Goal: Task Accomplishment & Management: Manage account settings

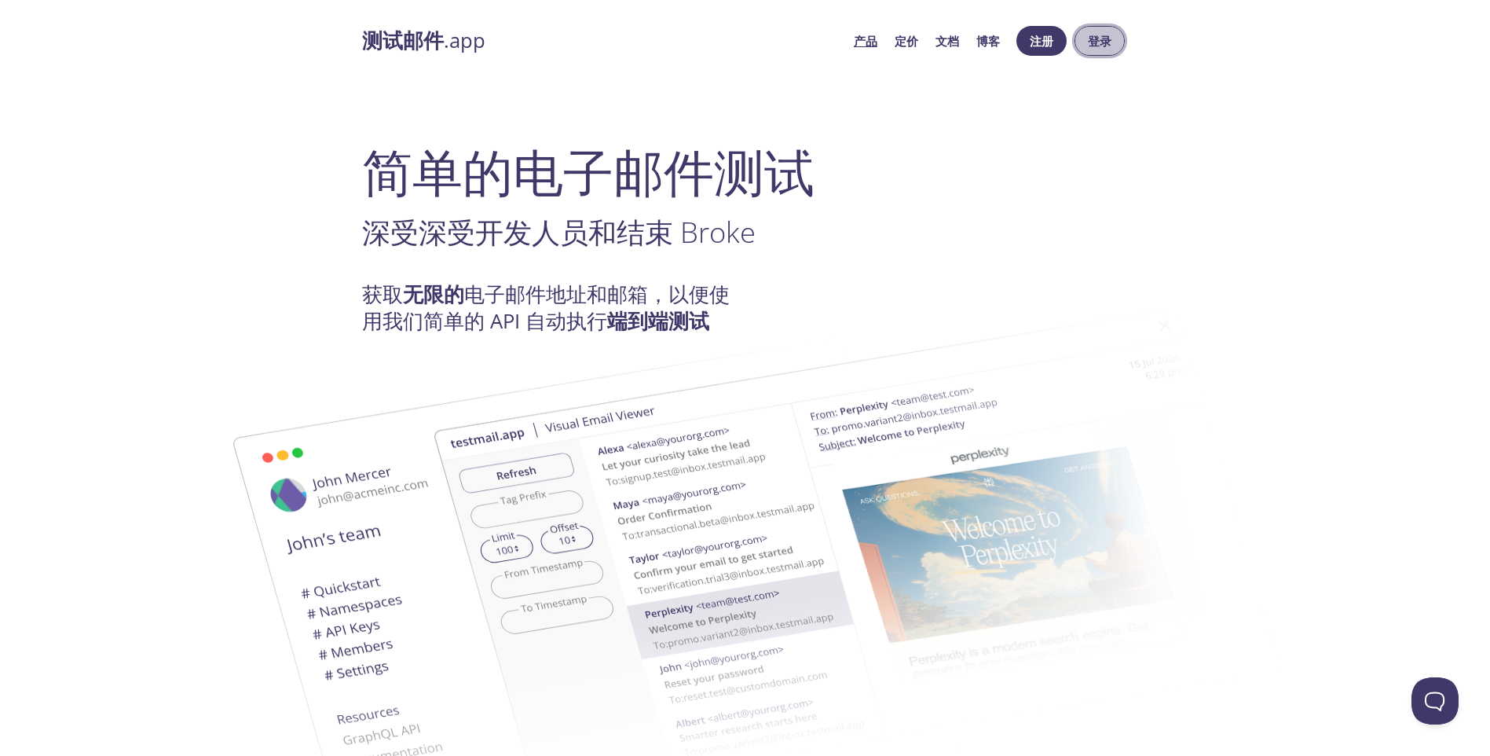
click at [1114, 47] on button "登录" at bounding box center [1100, 41] width 50 height 30
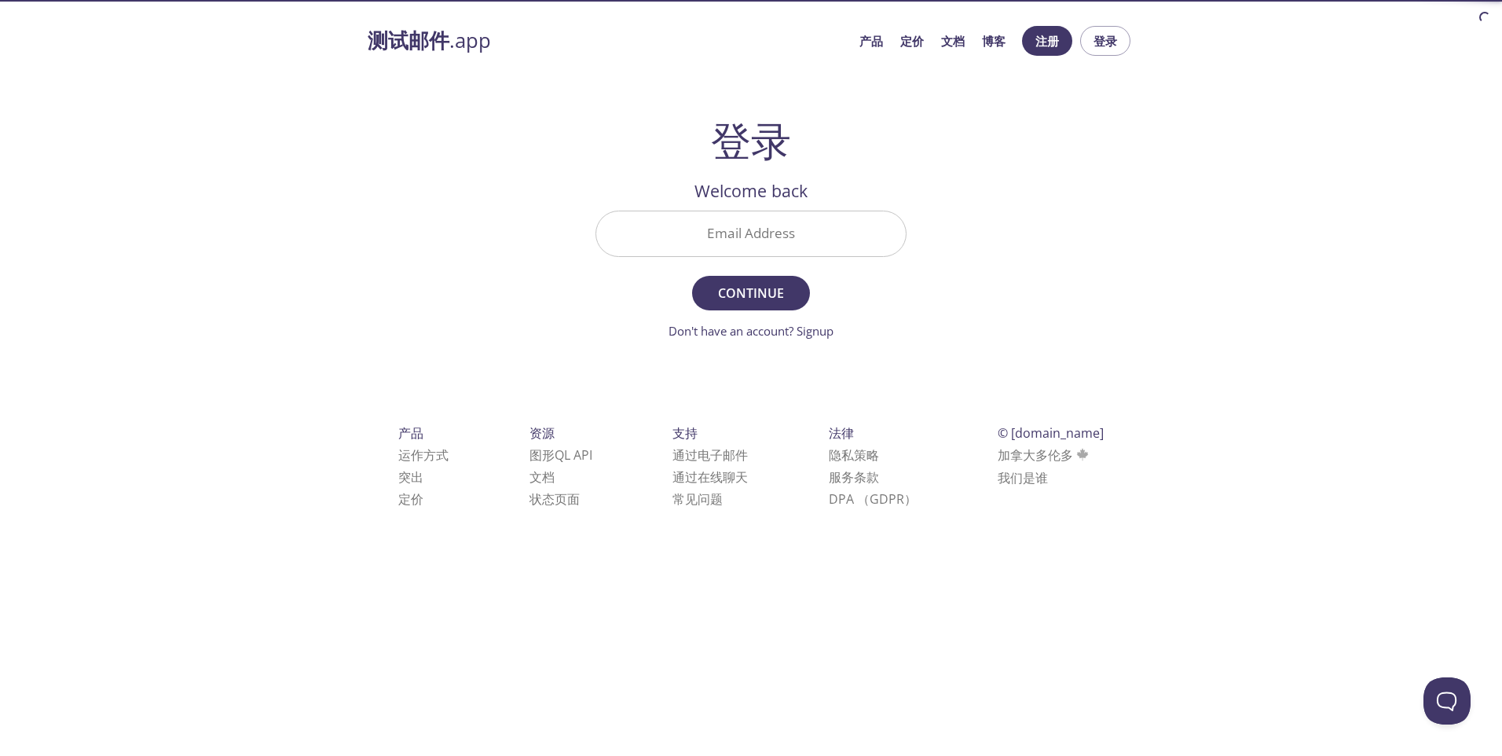
click at [734, 236] on input "Email Address" at bounding box center [750, 233] width 309 height 45
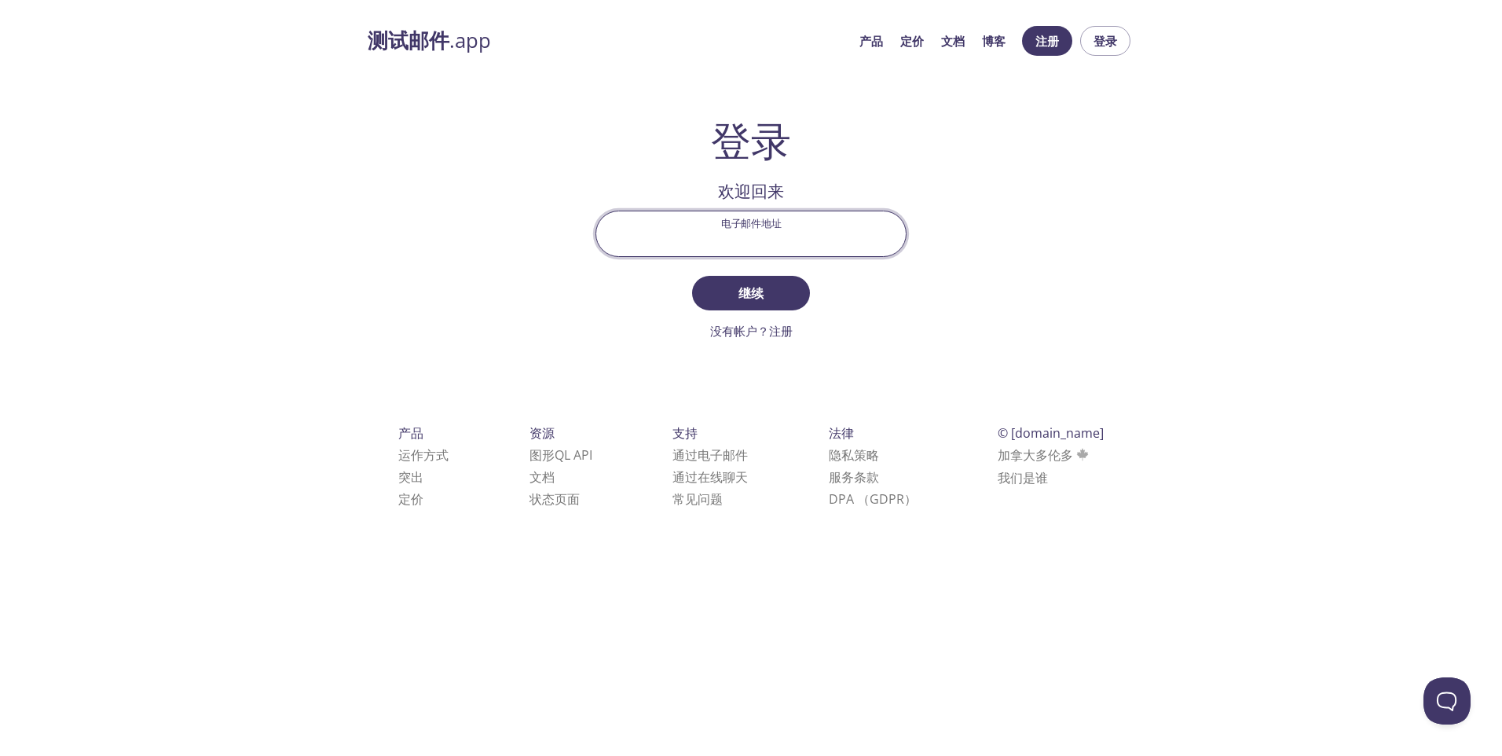
click at [1074, 218] on div "测试邮件 .app 产品 定价 文档 博客 注册 登录 登录 欢迎回来 电子邮件地址 继续 没有帐户？注册 检查您的电子邮件收件箱 登录安全代码 登录 什么都…" at bounding box center [751, 285] width 804 height 538
click at [752, 255] on input "电子邮件地址" at bounding box center [750, 233] width 309 height 45
type input "[EMAIL_ADDRESS][DOMAIN_NAME]"
click at [757, 292] on span "继续" at bounding box center [750, 293] width 83 height 22
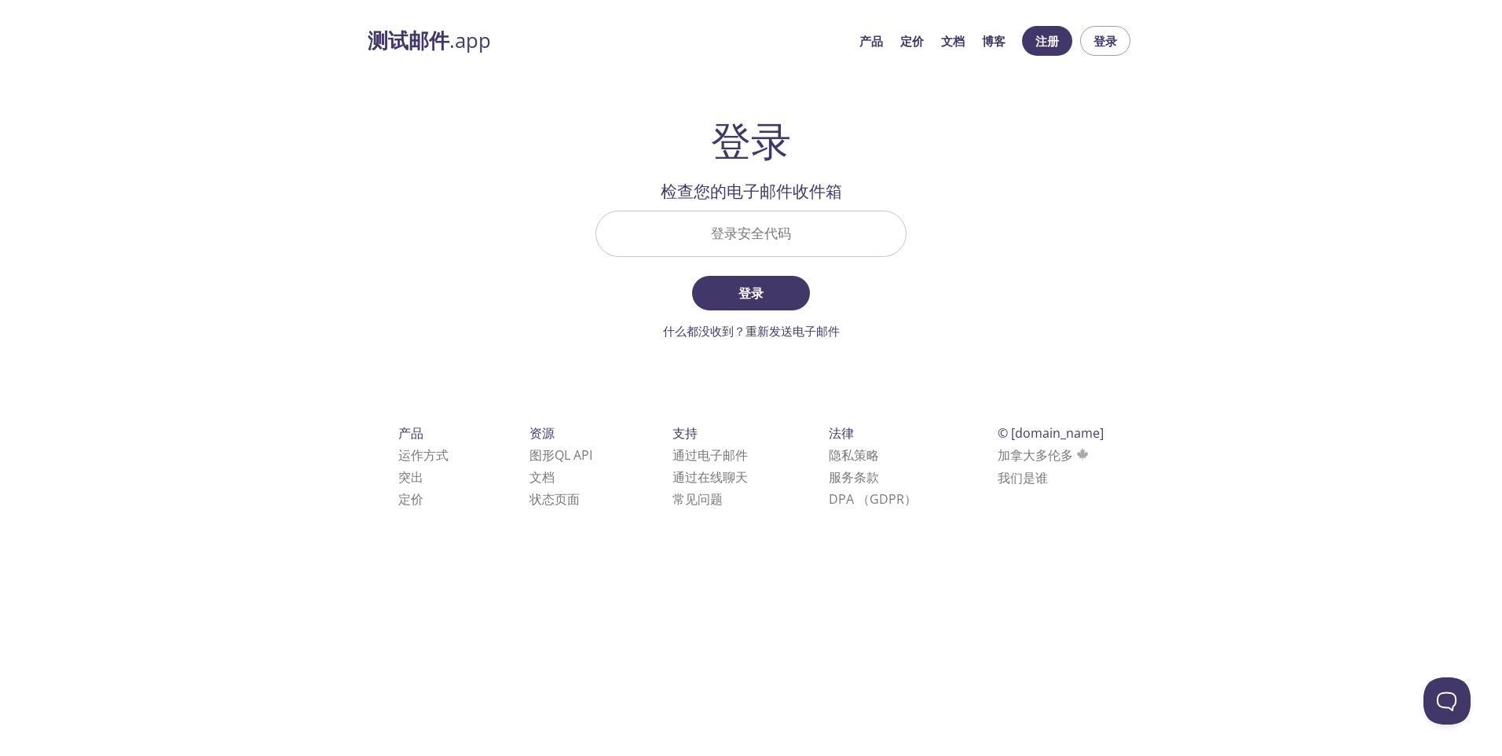
click at [842, 233] on input "登录安全代码" at bounding box center [750, 233] width 309 height 45
type input "q"
type input "QAJ3EUG"
click at [767, 290] on span "登录" at bounding box center [750, 293] width 83 height 22
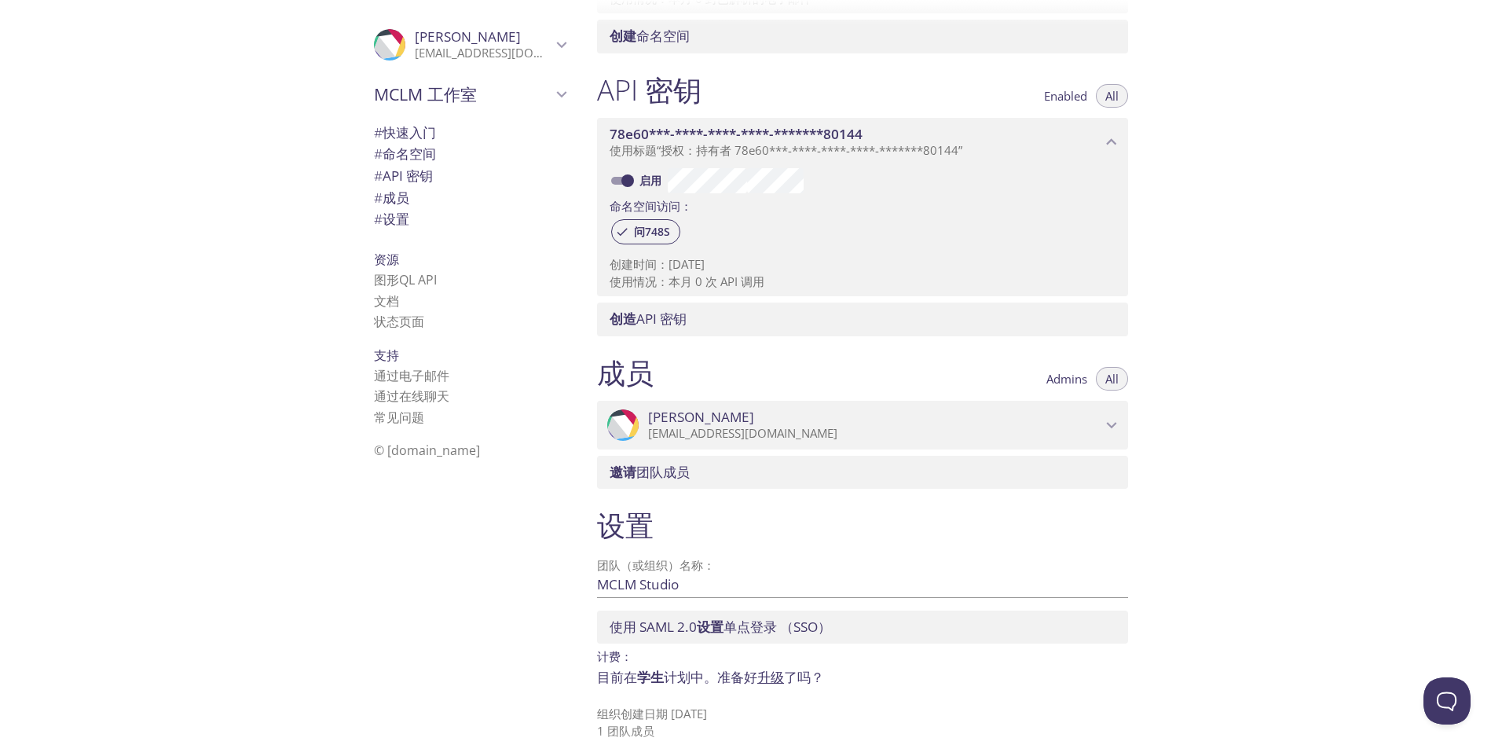
scroll to position [341, 0]
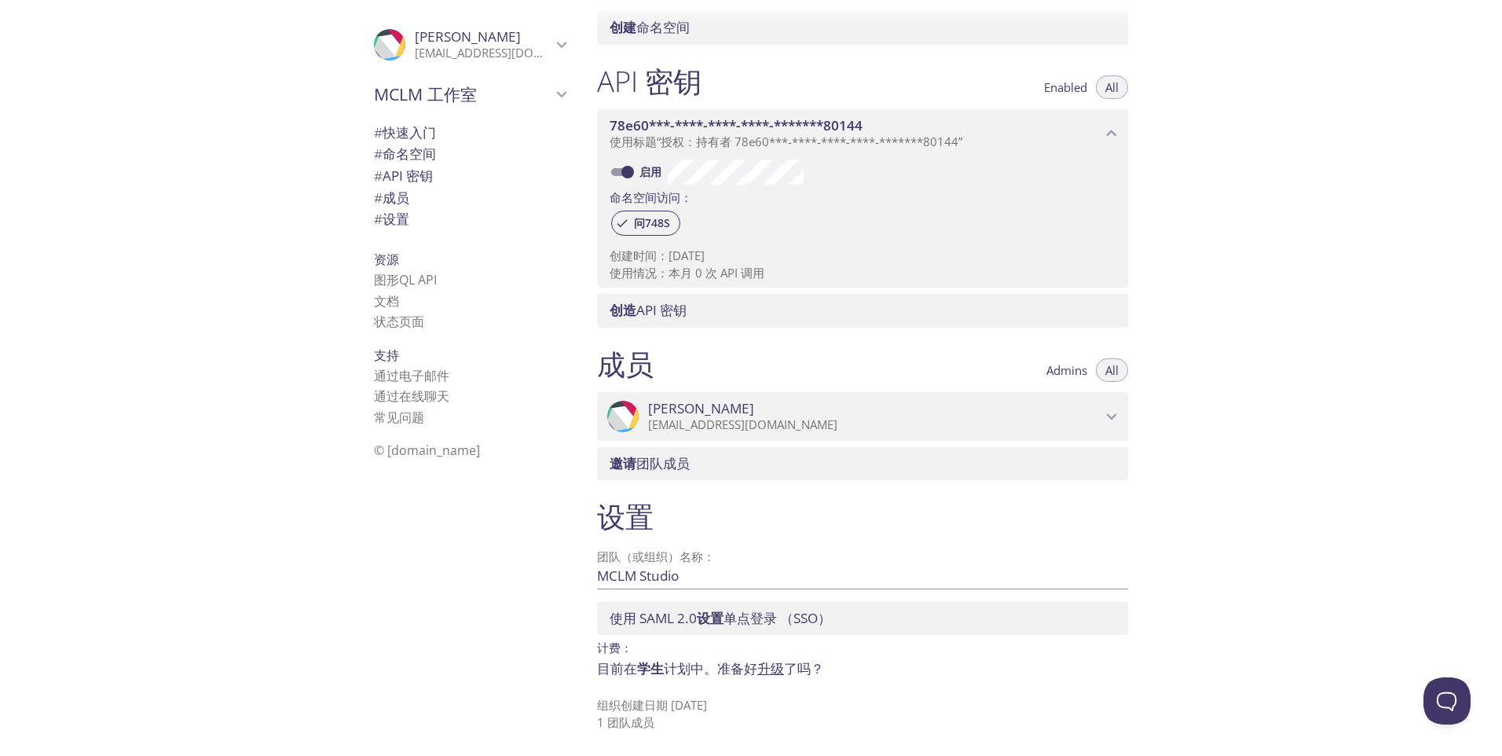
click at [653, 667] on span "学生" at bounding box center [650, 668] width 27 height 18
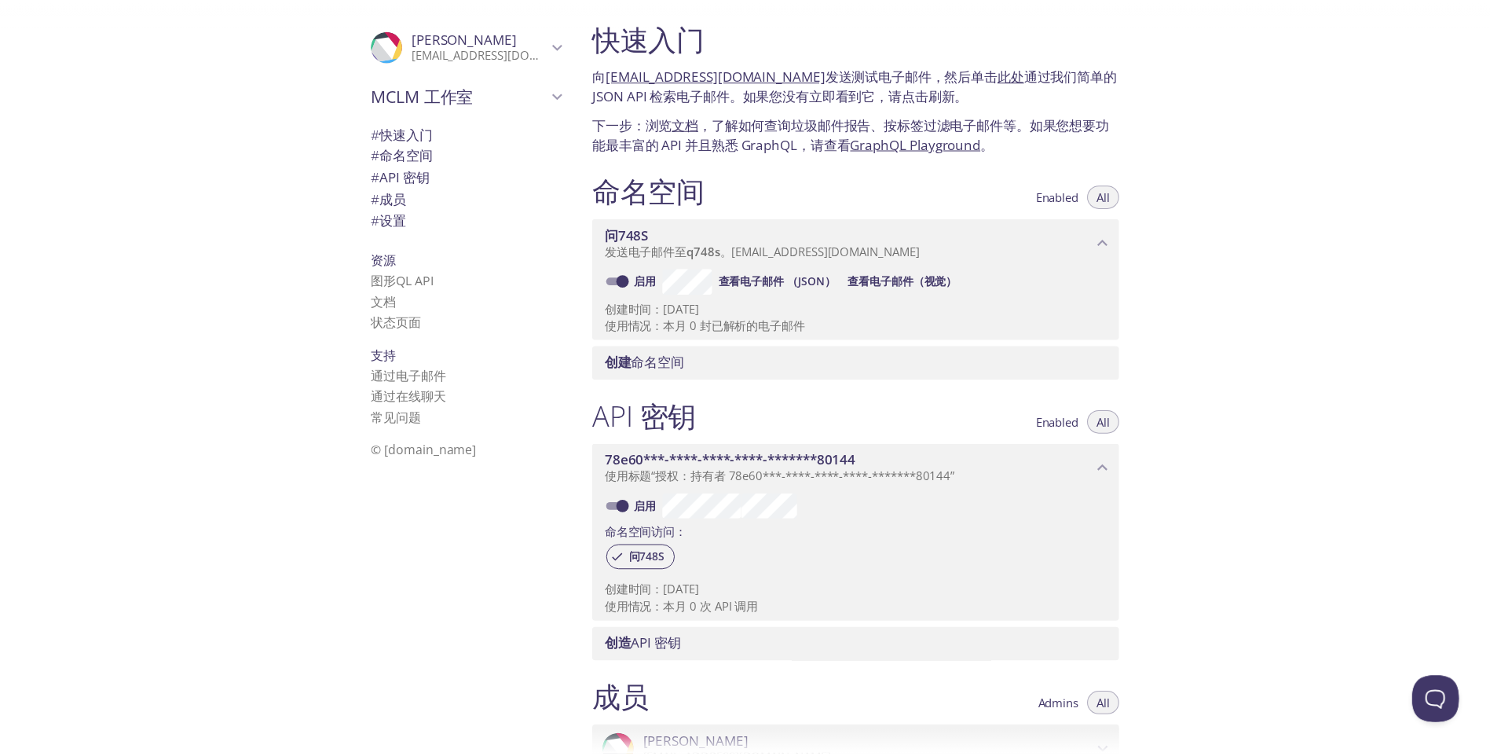
scroll to position [0, 0]
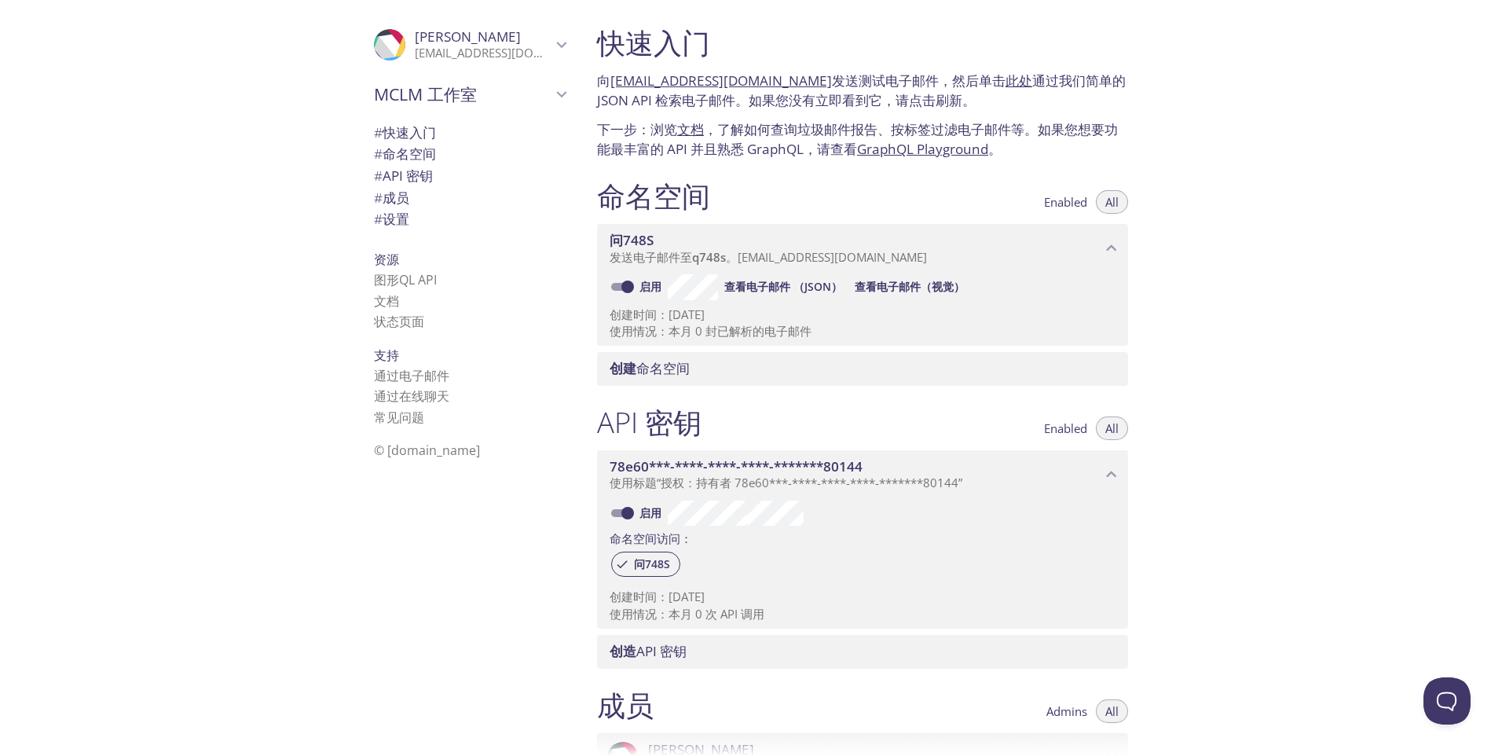
click at [778, 79] on link "[EMAIL_ADDRESS][DOMAIN_NAME]" at bounding box center [721, 80] width 222 height 18
drag, startPoint x: 1006, startPoint y: 285, endPoint x: 854, endPoint y: 332, distance: 159.5
click at [854, 332] on p "使用情况：本月 0 封已解析的电子邮件" at bounding box center [863, 331] width 506 height 16
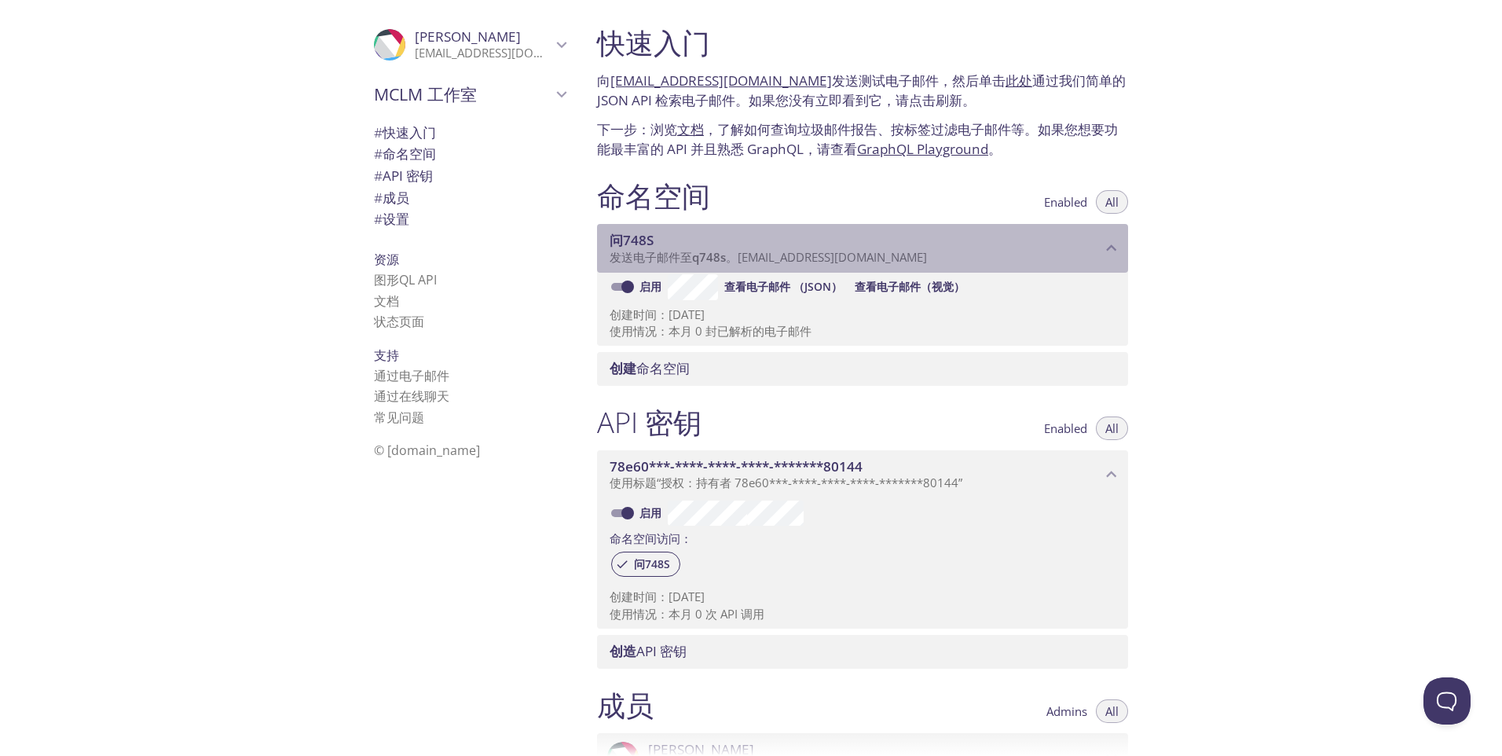
click at [857, 257] on span "发送电子邮件至 q748s 。[EMAIL_ADDRESS][DOMAIN_NAME]" at bounding box center [768, 257] width 317 height 16
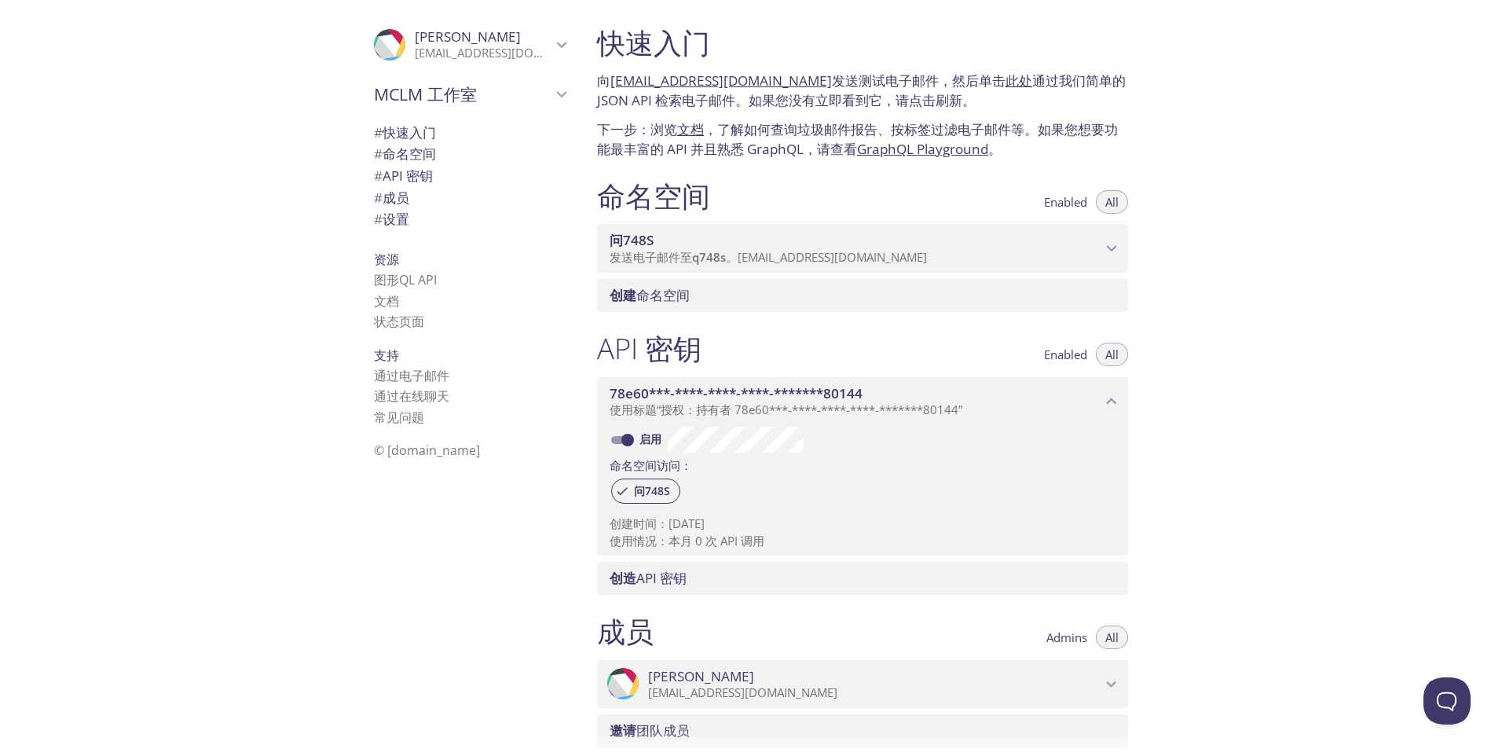
click at [925, 235] on span "问748S" at bounding box center [856, 240] width 492 height 17
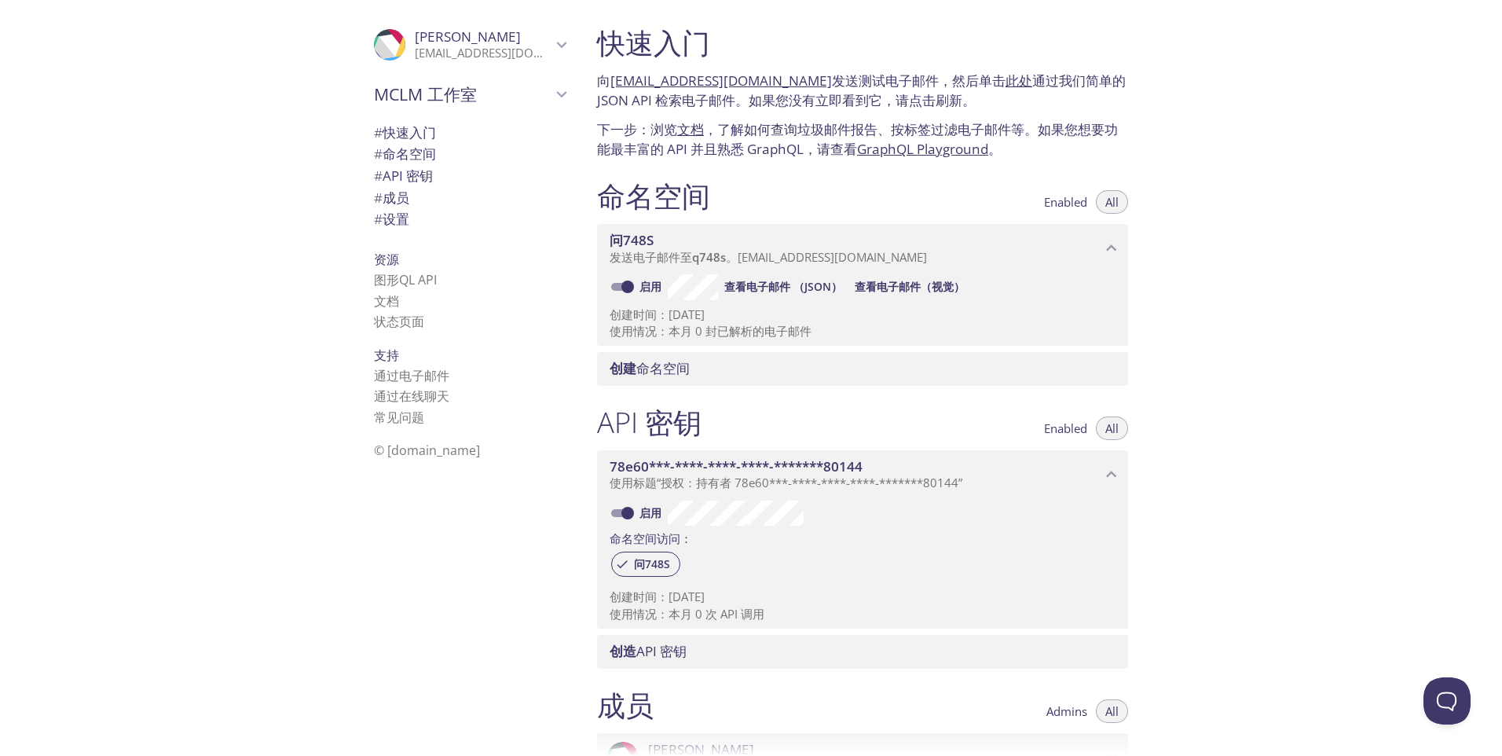
click at [1081, 211] on button "Enabled" at bounding box center [1066, 202] width 62 height 24
click at [1107, 202] on span "All" at bounding box center [1111, 202] width 13 height 0
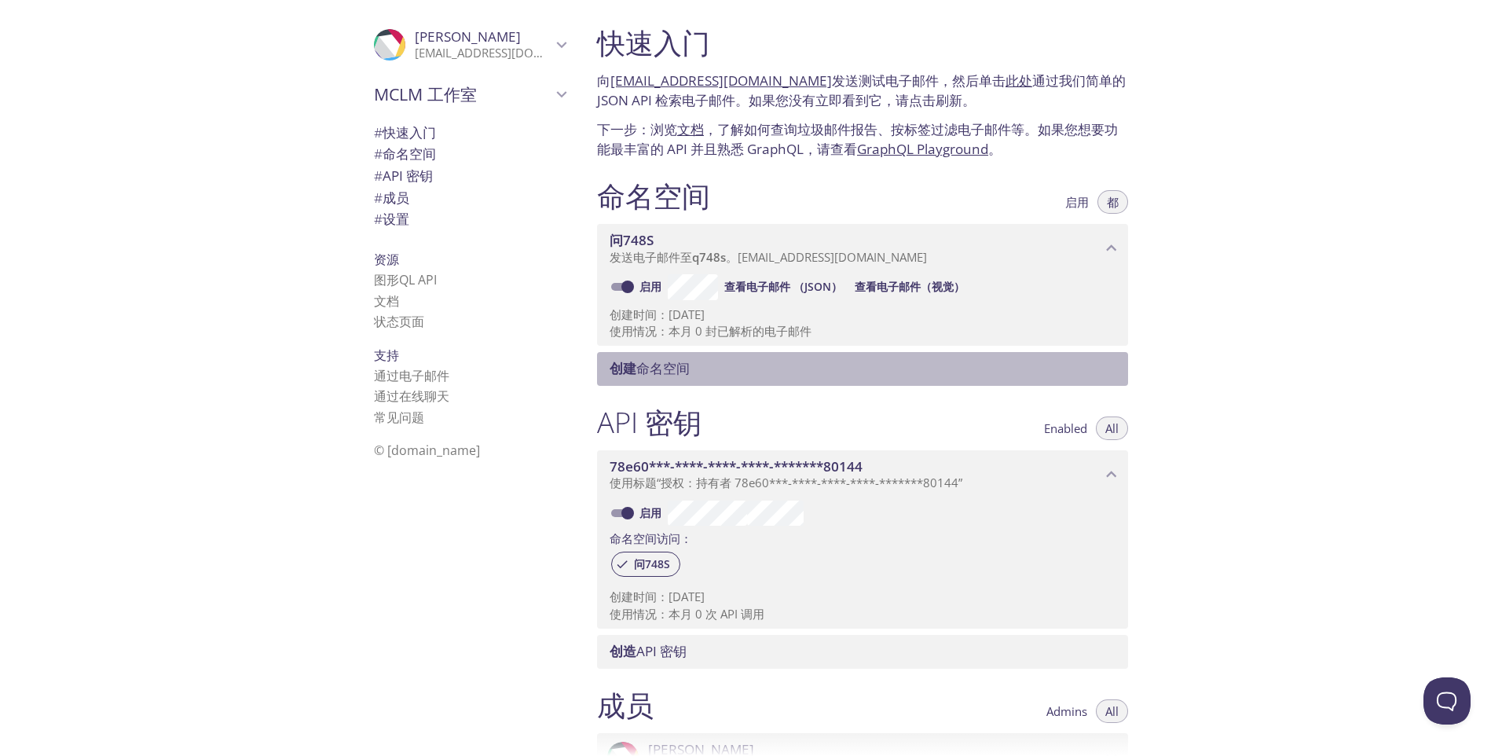
click at [744, 363] on span "创建 命名空间" at bounding box center [866, 368] width 512 height 17
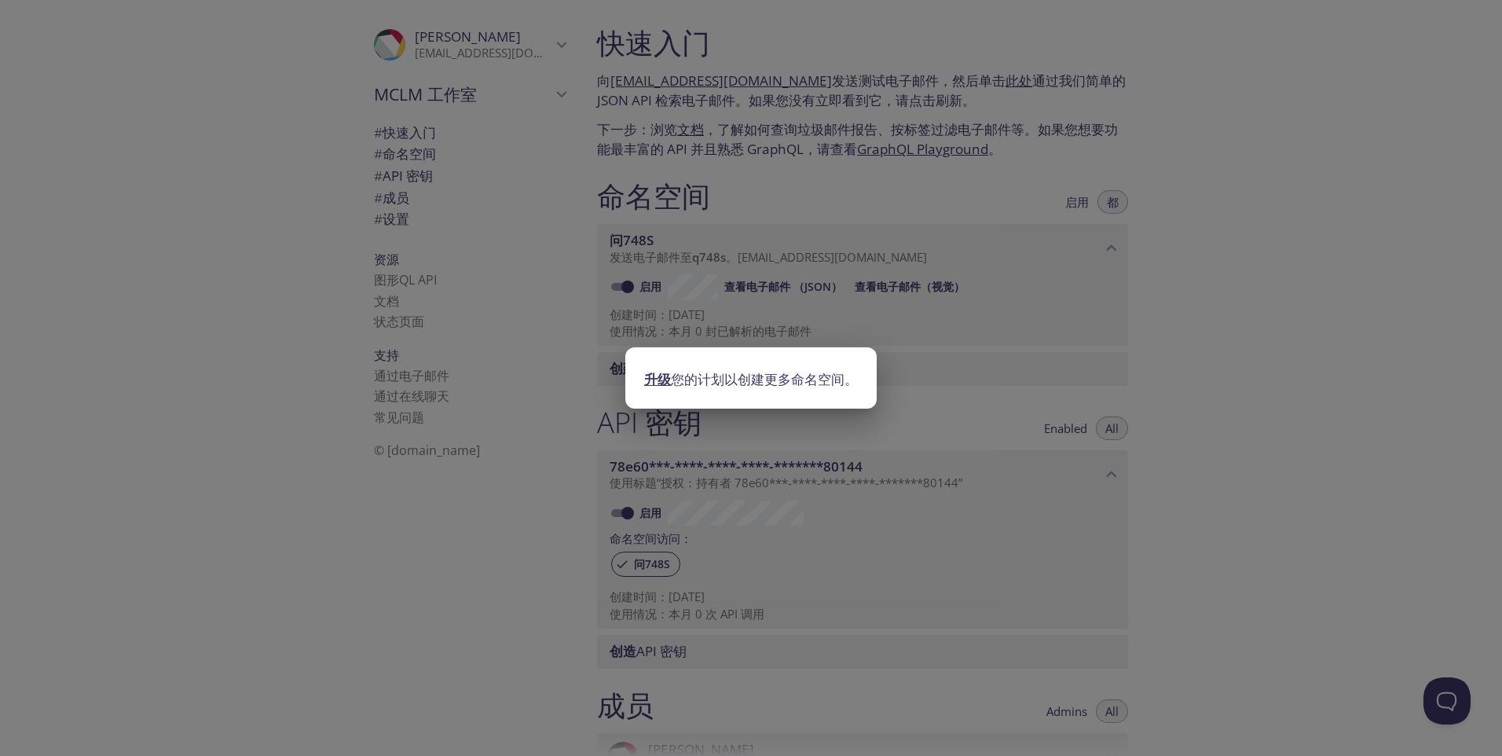
click at [671, 370] on link "升级" at bounding box center [657, 379] width 27 height 18
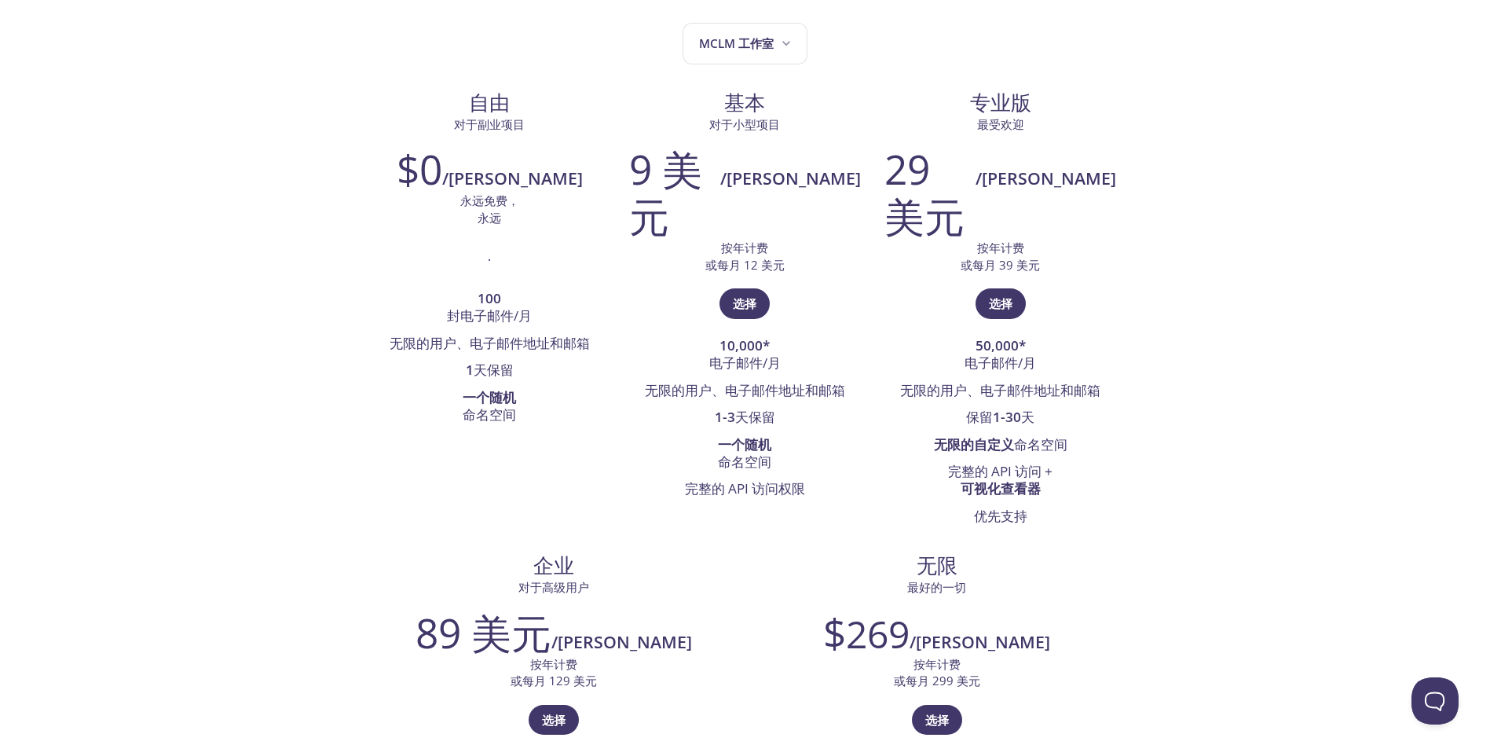
scroll to position [314, 0]
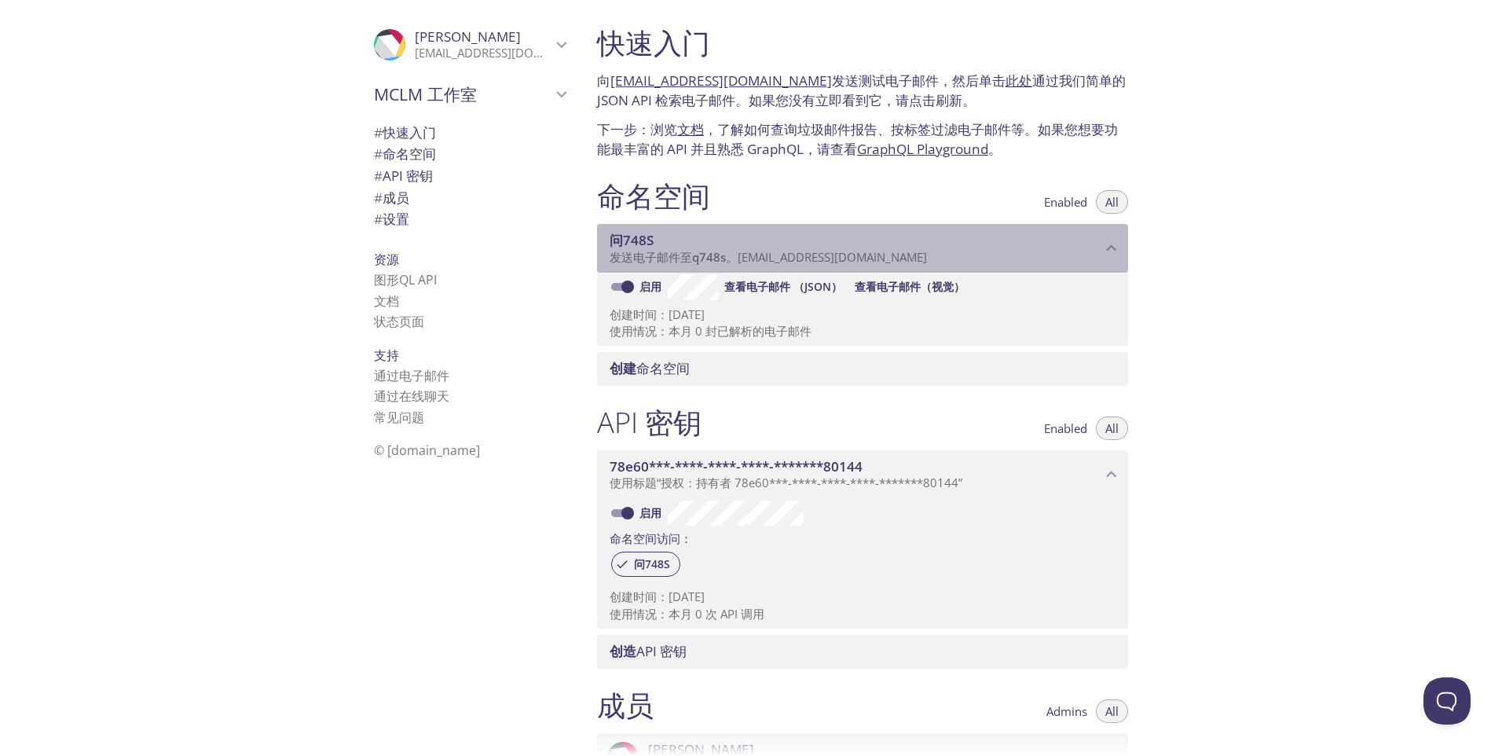
click at [796, 258] on span "发送电子邮件至 q748s 。[EMAIL_ADDRESS][DOMAIN_NAME]" at bounding box center [768, 257] width 317 height 16
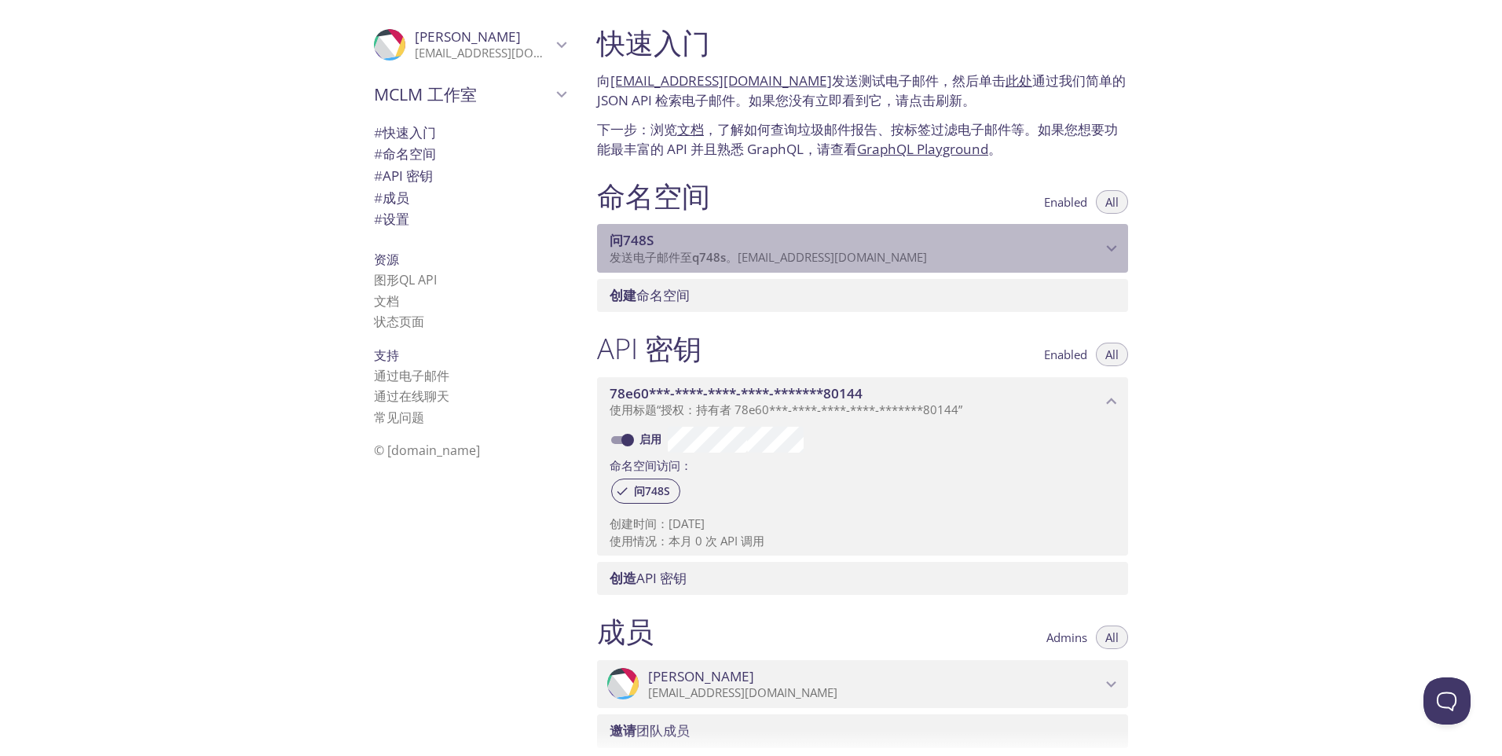
click at [797, 258] on span "发送电子邮件至 q748s 。[EMAIL_ADDRESS][DOMAIN_NAME]" at bounding box center [768, 257] width 317 height 16
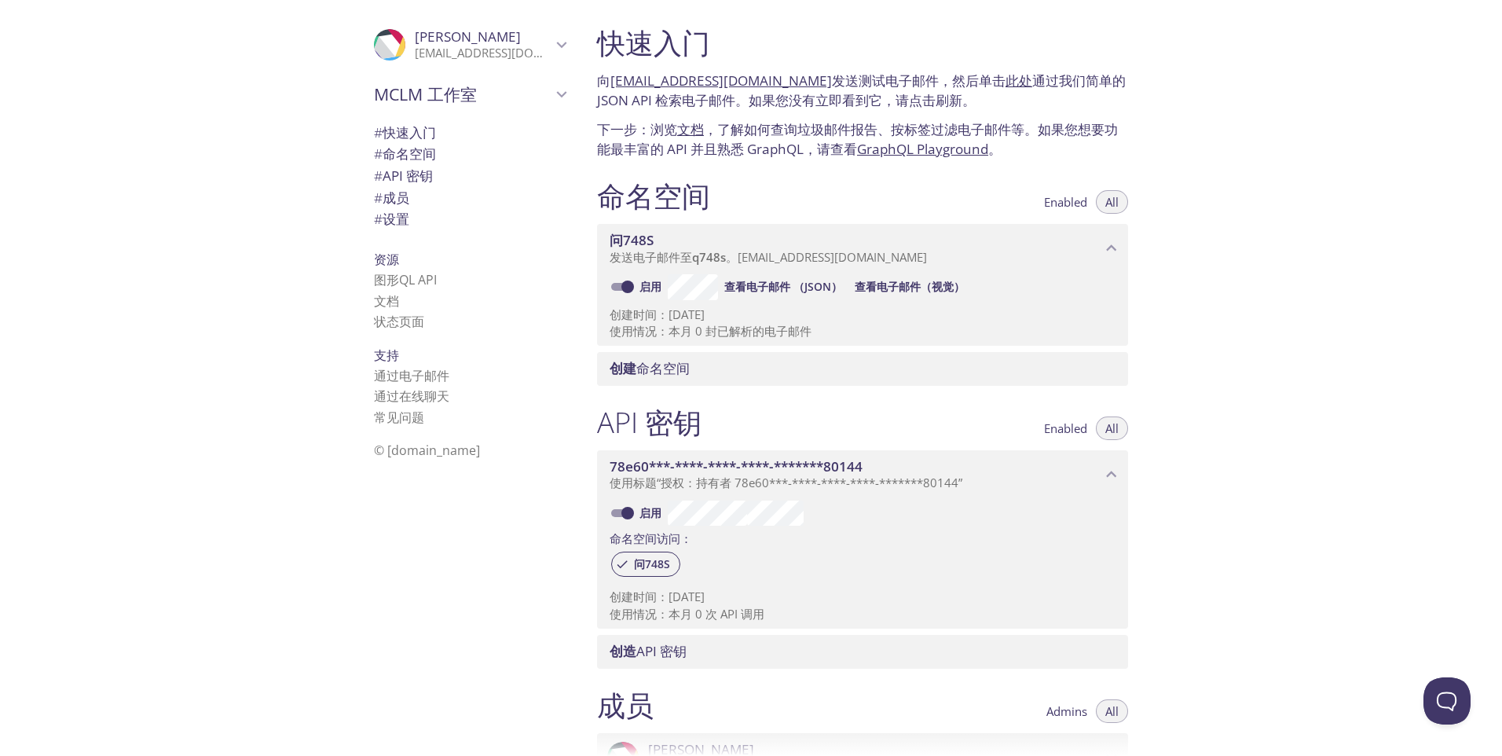
click at [924, 287] on span "查看电子邮件（视觉）" at bounding box center [910, 286] width 110 height 19
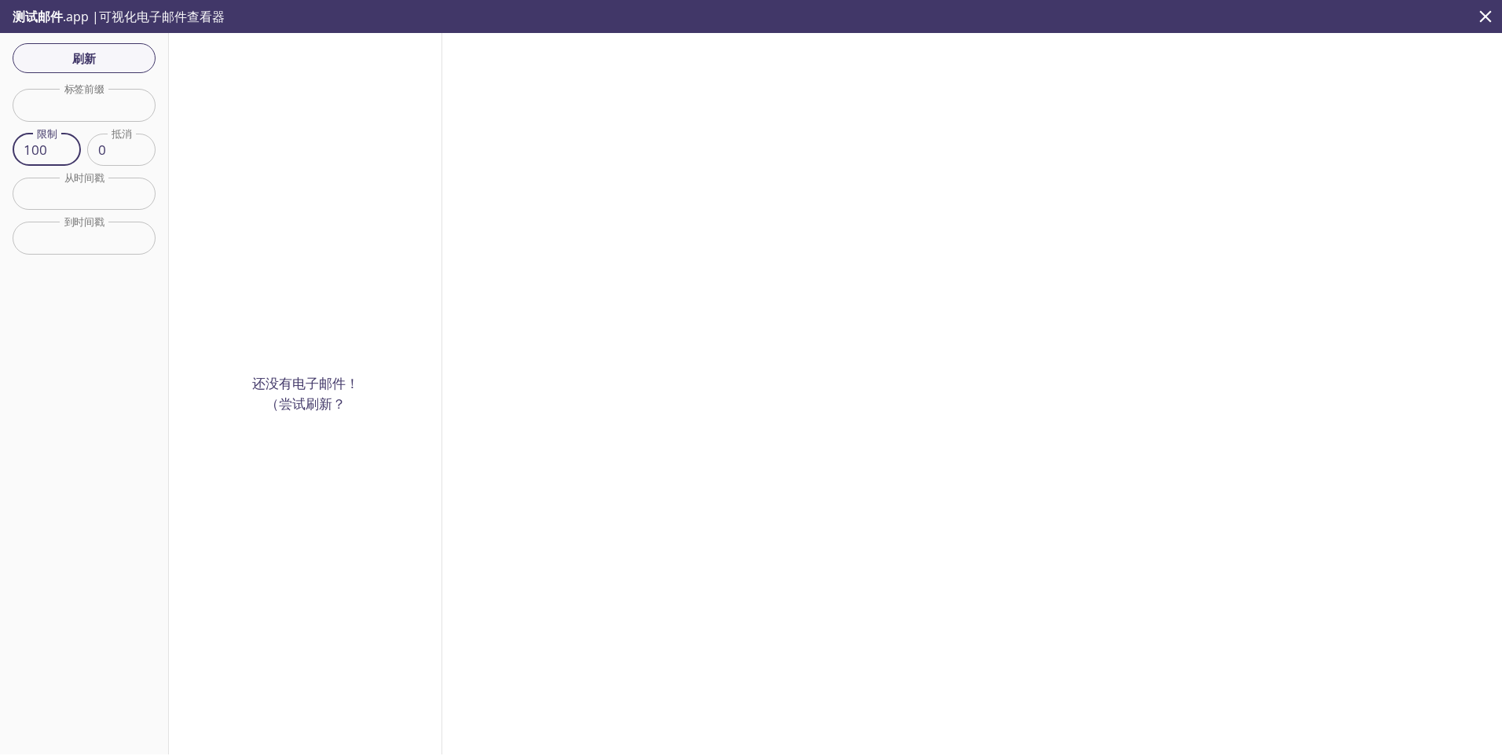
click at [35, 146] on input "100" at bounding box center [47, 150] width 68 height 32
click at [51, 149] on input "100" at bounding box center [47, 150] width 68 height 32
click at [13, 305] on div "刷新 Filters 标签前缀 标签前缀 限制 100 限制 抵消 0 抵消 从时间戳 从时间戳 到时间戳 到时间戳 Reset" at bounding box center [84, 393] width 169 height 721
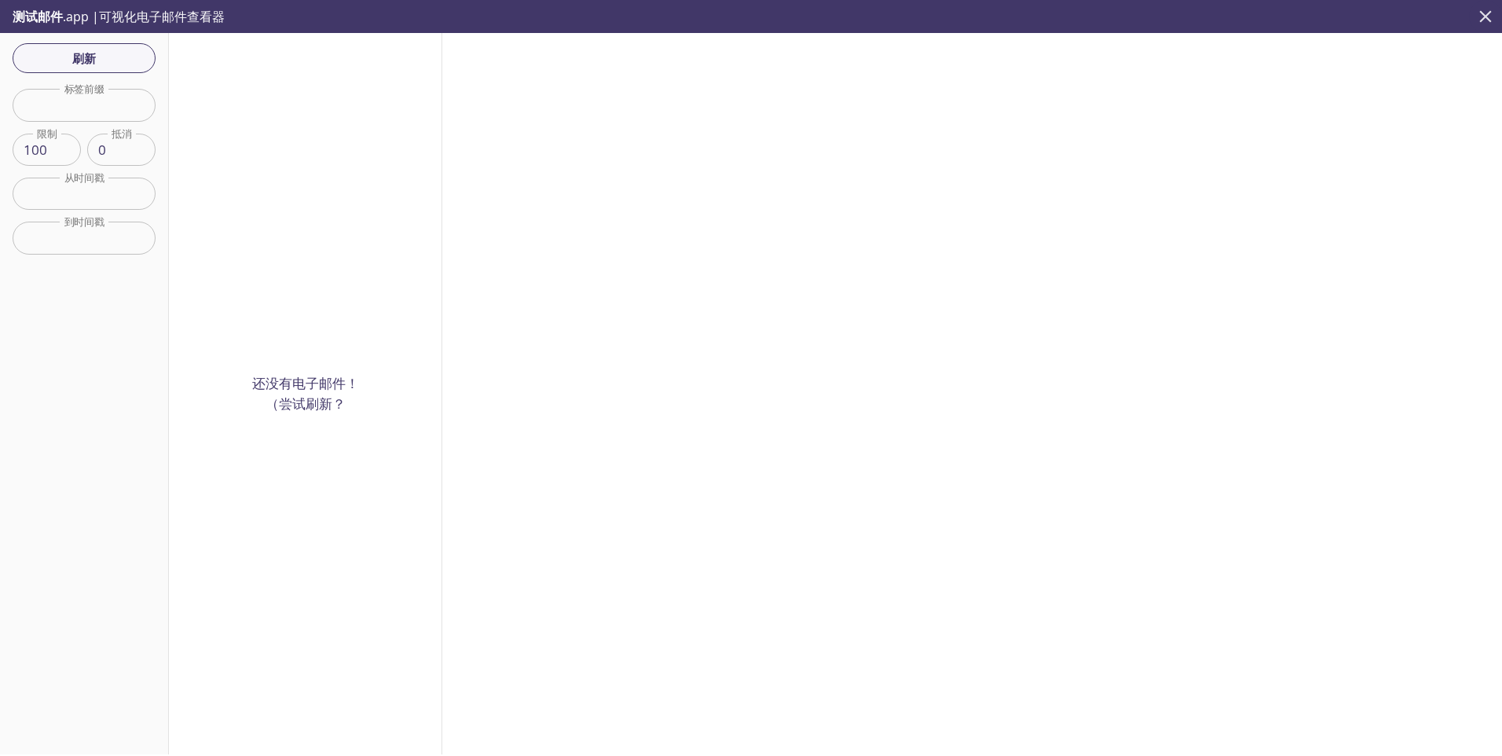
click at [1483, 20] on icon "关闭" at bounding box center [1485, 16] width 20 height 20
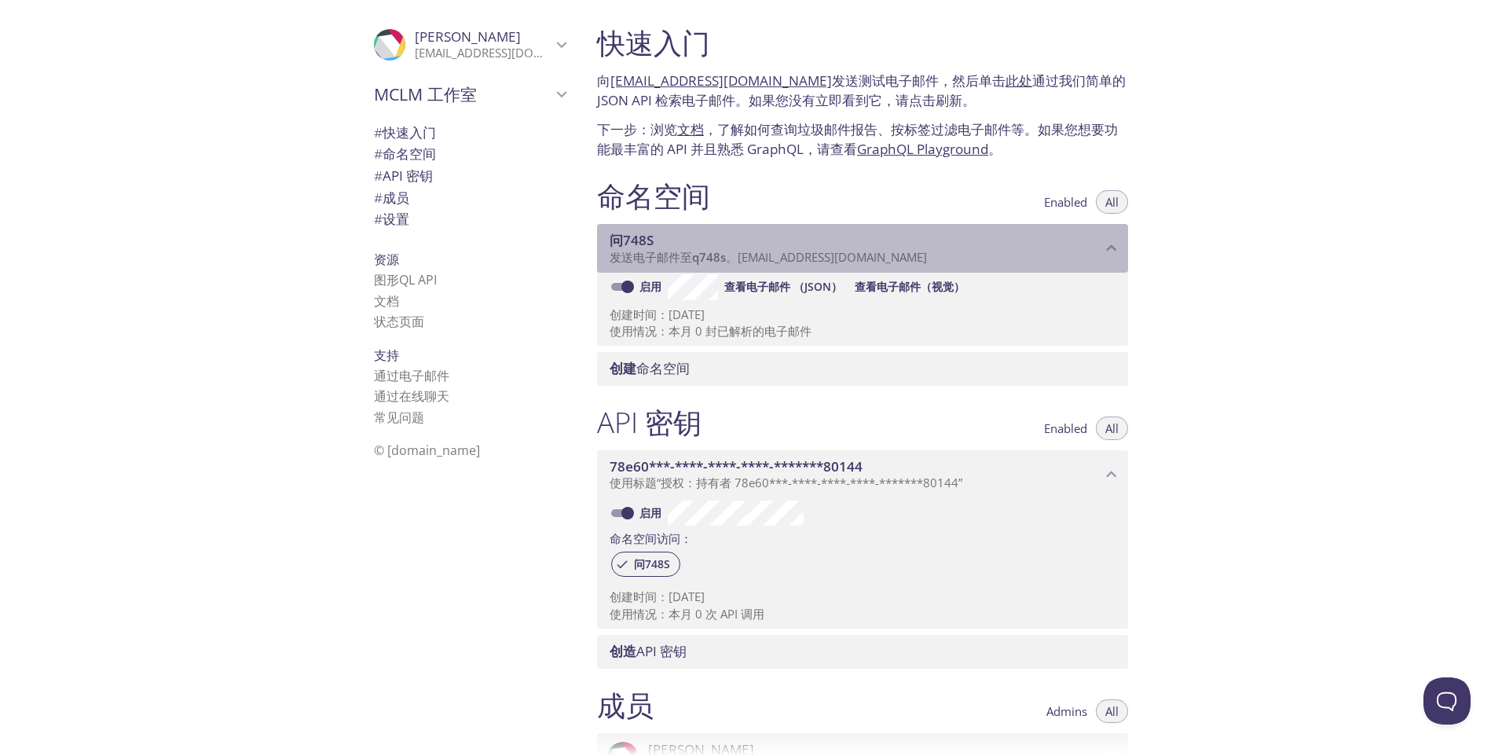
click at [769, 255] on span "发送电子邮件至 q748s 。[EMAIL_ADDRESS][DOMAIN_NAME]" at bounding box center [768, 257] width 317 height 16
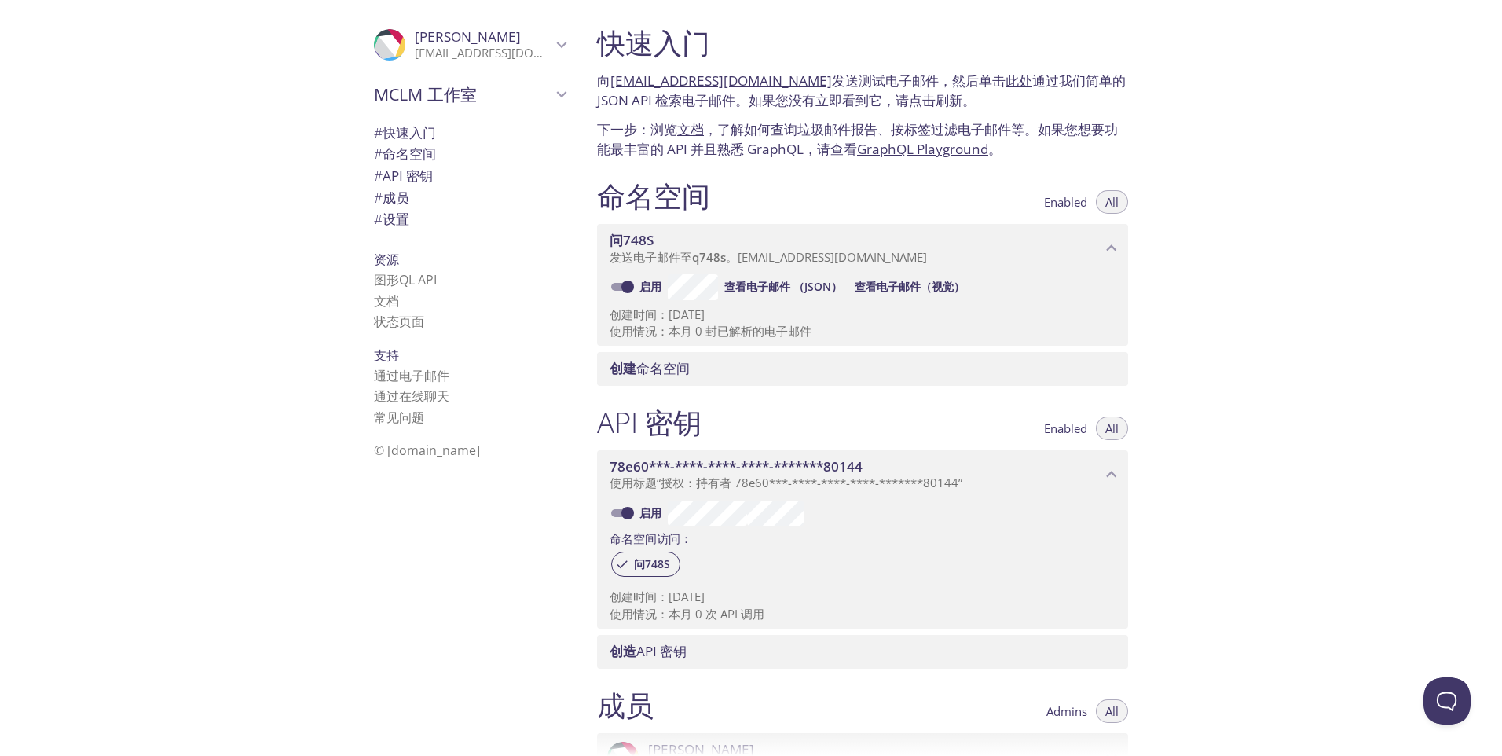
drag, startPoint x: 782, startPoint y: 255, endPoint x: 558, endPoint y: 342, distance: 240.3
click at [558, 342] on div "支持 通过电子邮件 通过在线聊天 常见问题" at bounding box center [469, 387] width 217 height 96
click at [390, 209] on span "# 设置" at bounding box center [470, 219] width 192 height 20
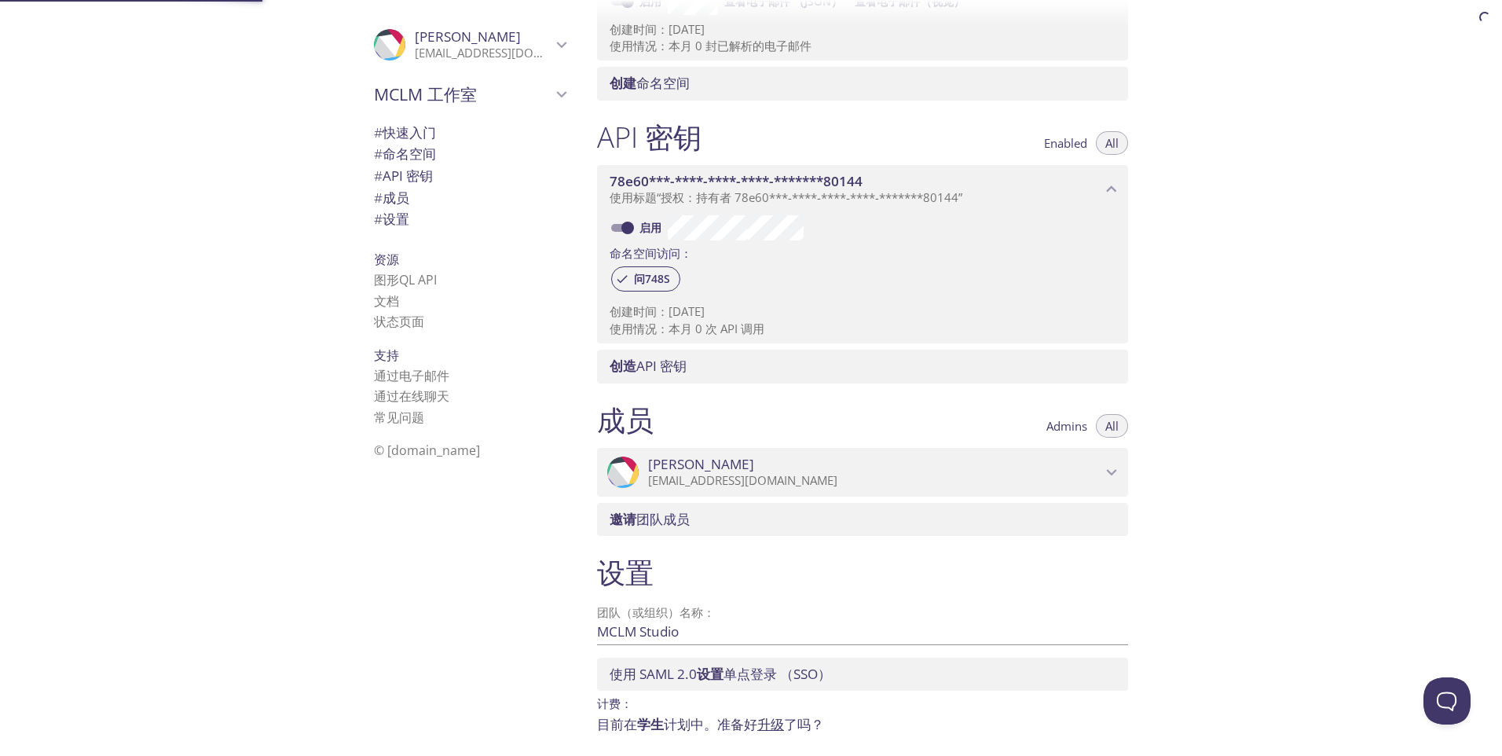
scroll to position [341, 0]
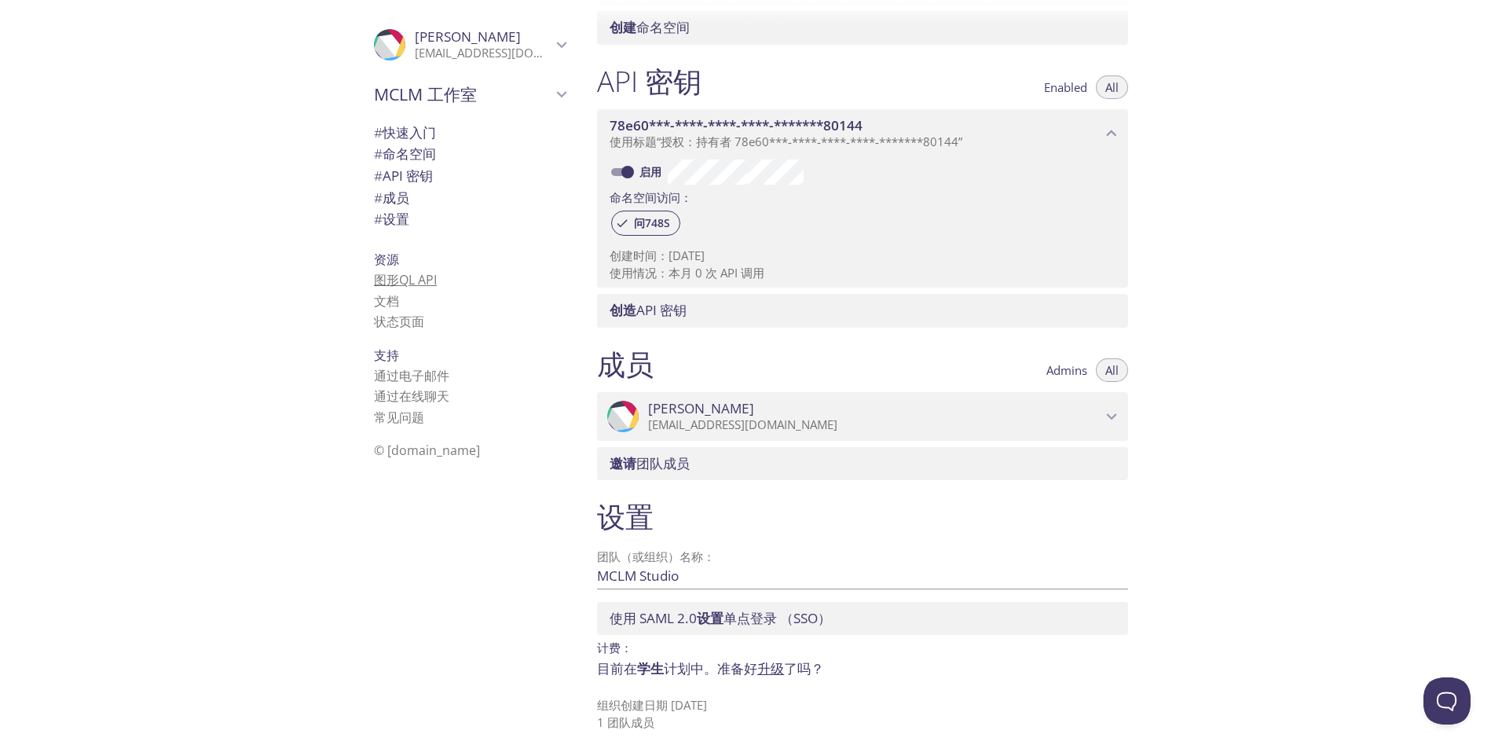
click at [406, 281] on link "图形QL API" at bounding box center [405, 279] width 63 height 17
click at [381, 226] on span "# 设置" at bounding box center [391, 219] width 35 height 18
click at [628, 518] on h1 "设置" at bounding box center [862, 516] width 531 height 35
click at [646, 676] on span "学生" at bounding box center [650, 668] width 27 height 18
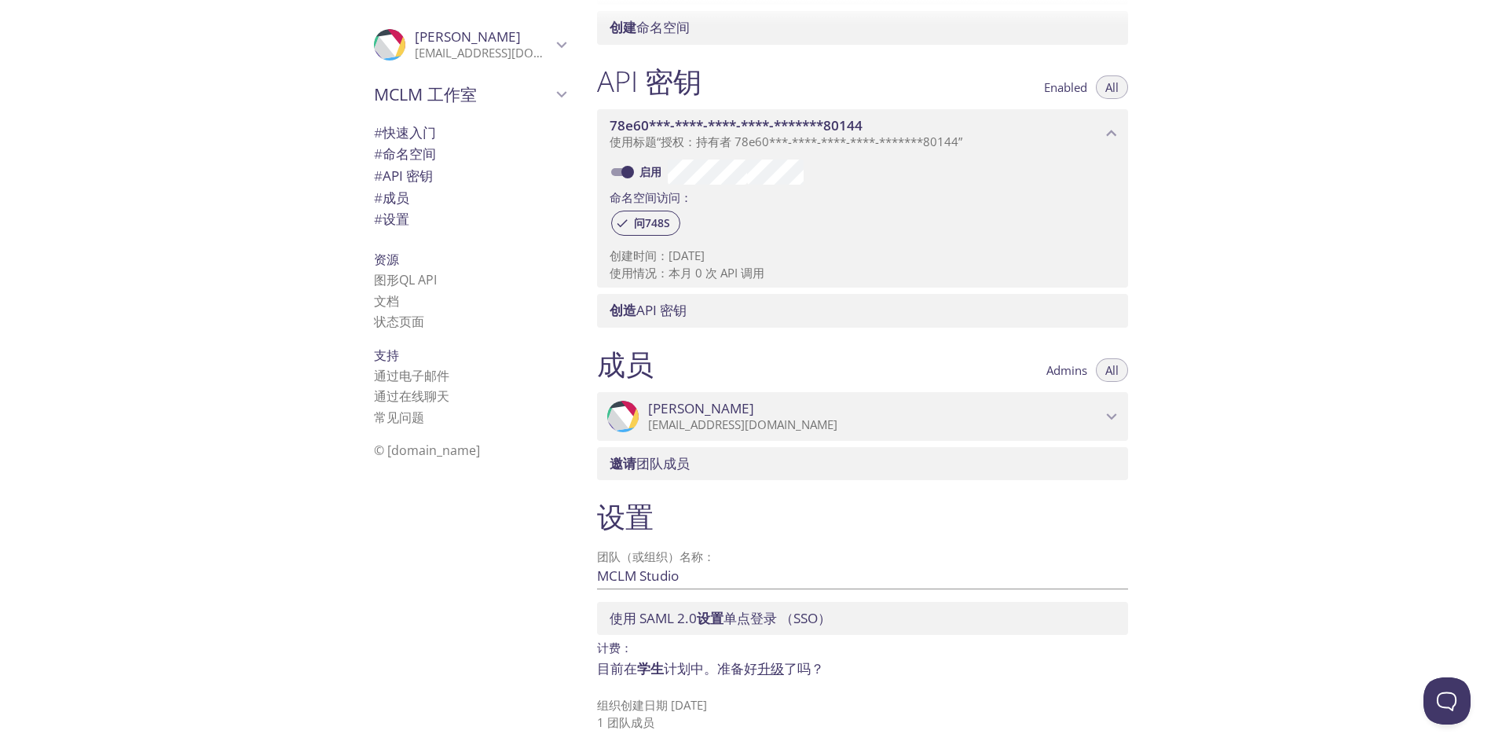
drag, startPoint x: 646, startPoint y: 676, endPoint x: 594, endPoint y: 575, distance: 113.5
click at [594, 575] on div "设置 团队（或组织）名称： MCLM Studio 救 使用 SAML 2.0 设置 单点登录 （SSO） 计费： 目前在 学生 计划中。 准备好 升级 了吗…" at bounding box center [862, 614] width 556 height 251
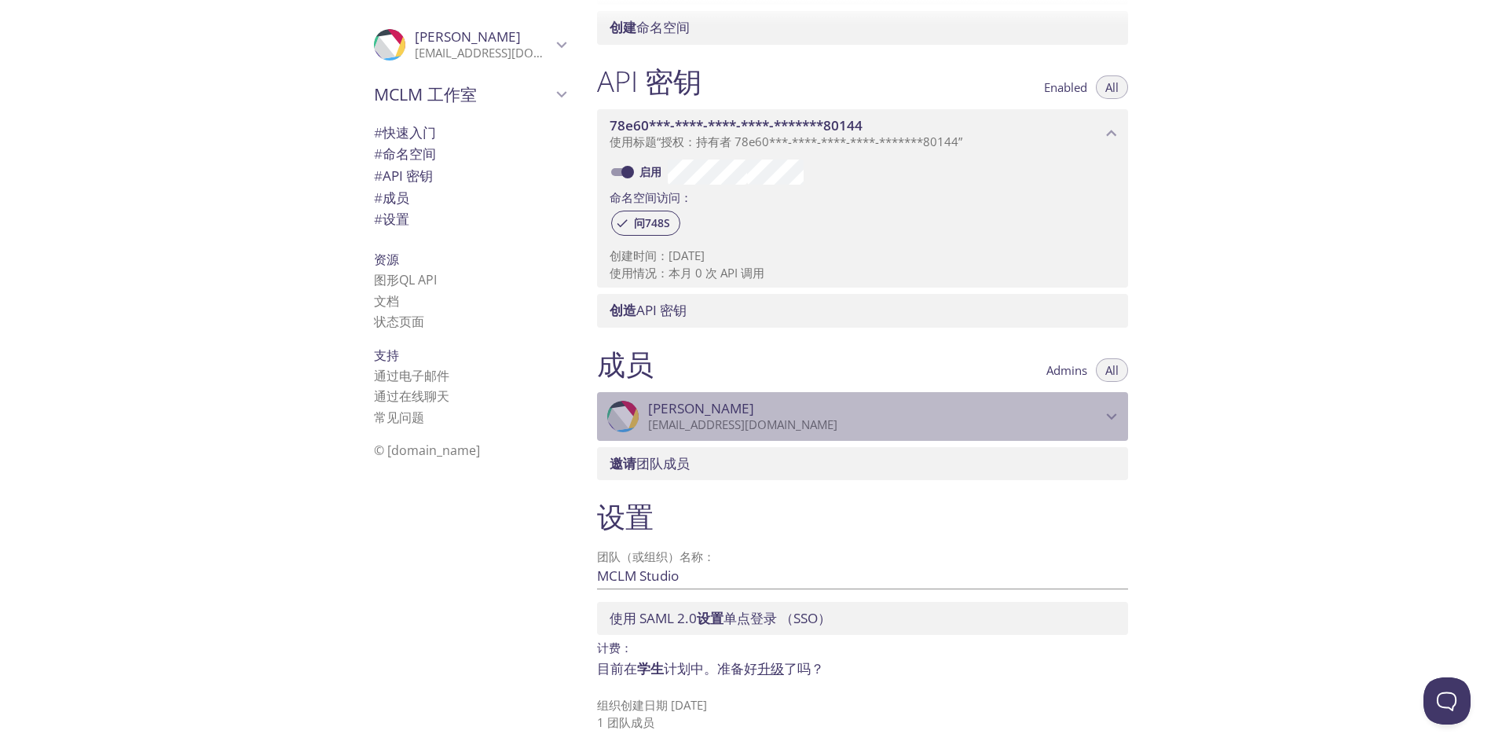
click at [718, 434] on div ".cls-1 { fill: #6d5ca8; } .cls-2 { fill: #3fc191; } .cls-3 { fill: #3b4752; } .…" at bounding box center [862, 416] width 531 height 49
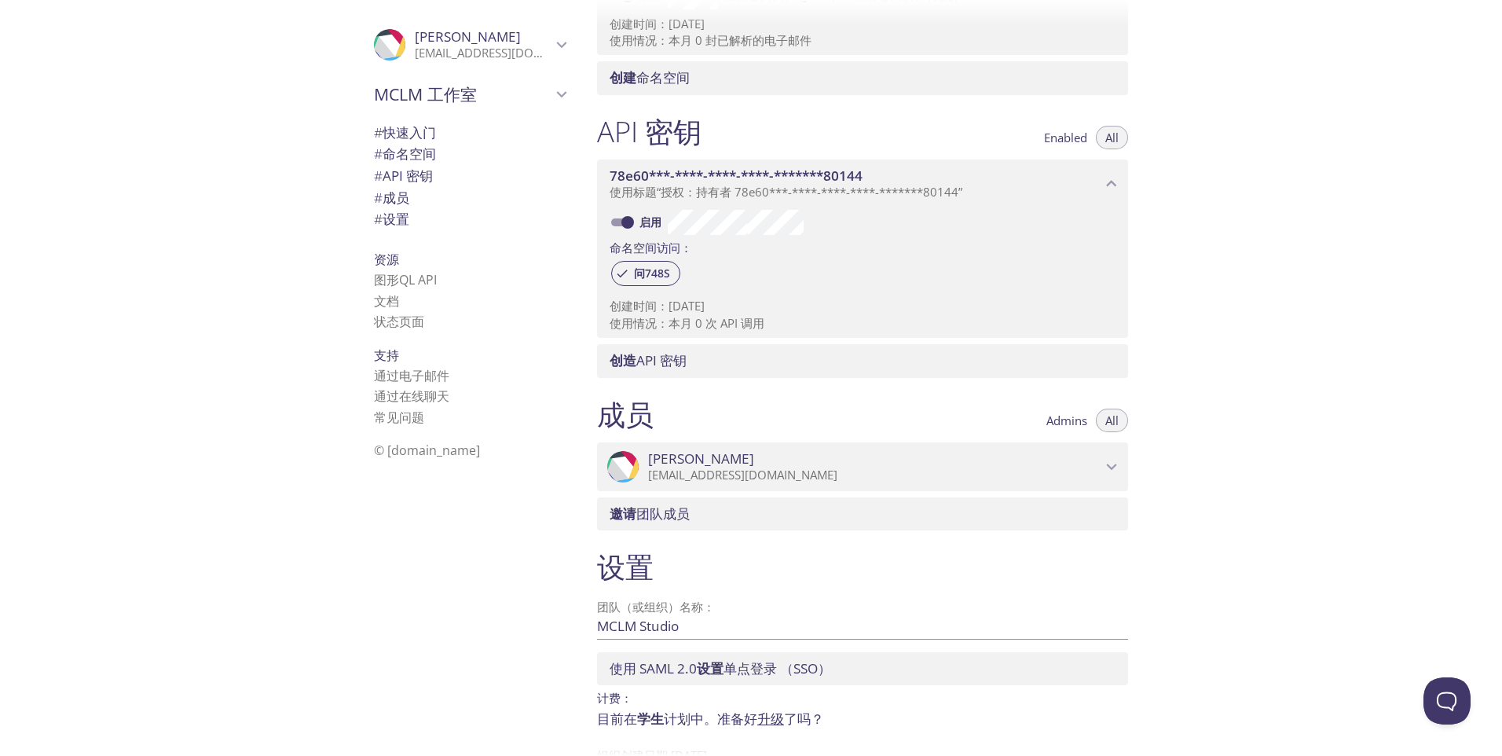
scroll to position [262, 0]
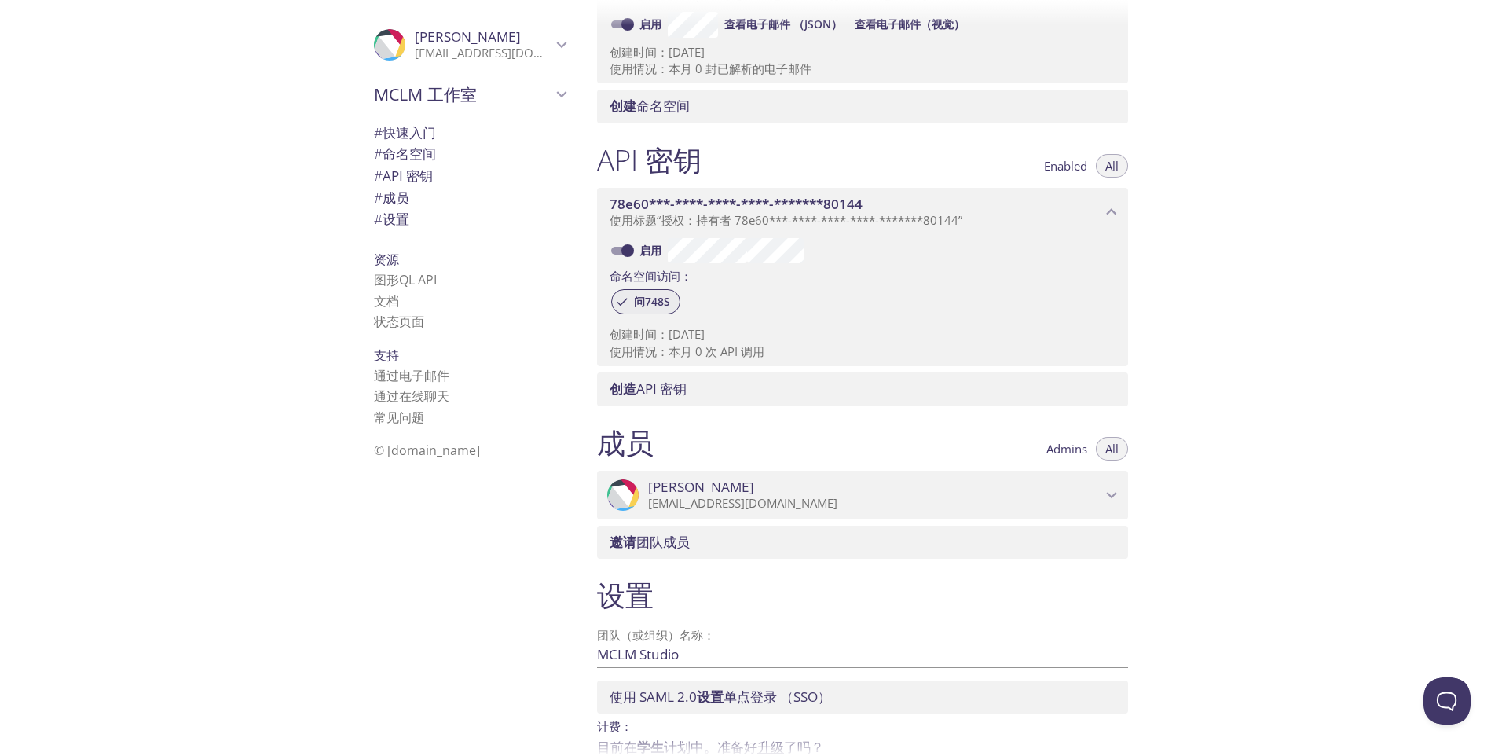
click at [644, 305] on span "问748S" at bounding box center [651, 302] width 55 height 14
click at [639, 298] on span "问748S" at bounding box center [651, 302] width 55 height 14
click at [1353, 236] on div "快速入门 向 [EMAIL_ADDRESS][DOMAIN_NAME] 发送测试电子邮件，然后单击 此处 通过我们简单的 JSON API 检索电子邮件。如果…" at bounding box center [1042, 378] width 917 height 756
click at [1354, 236] on div "快速入门 向 [EMAIL_ADDRESS][DOMAIN_NAME] 发送测试电子邮件，然后单击 此处 通过我们简单的 JSON API 检索电子邮件。如果…" at bounding box center [1042, 378] width 917 height 756
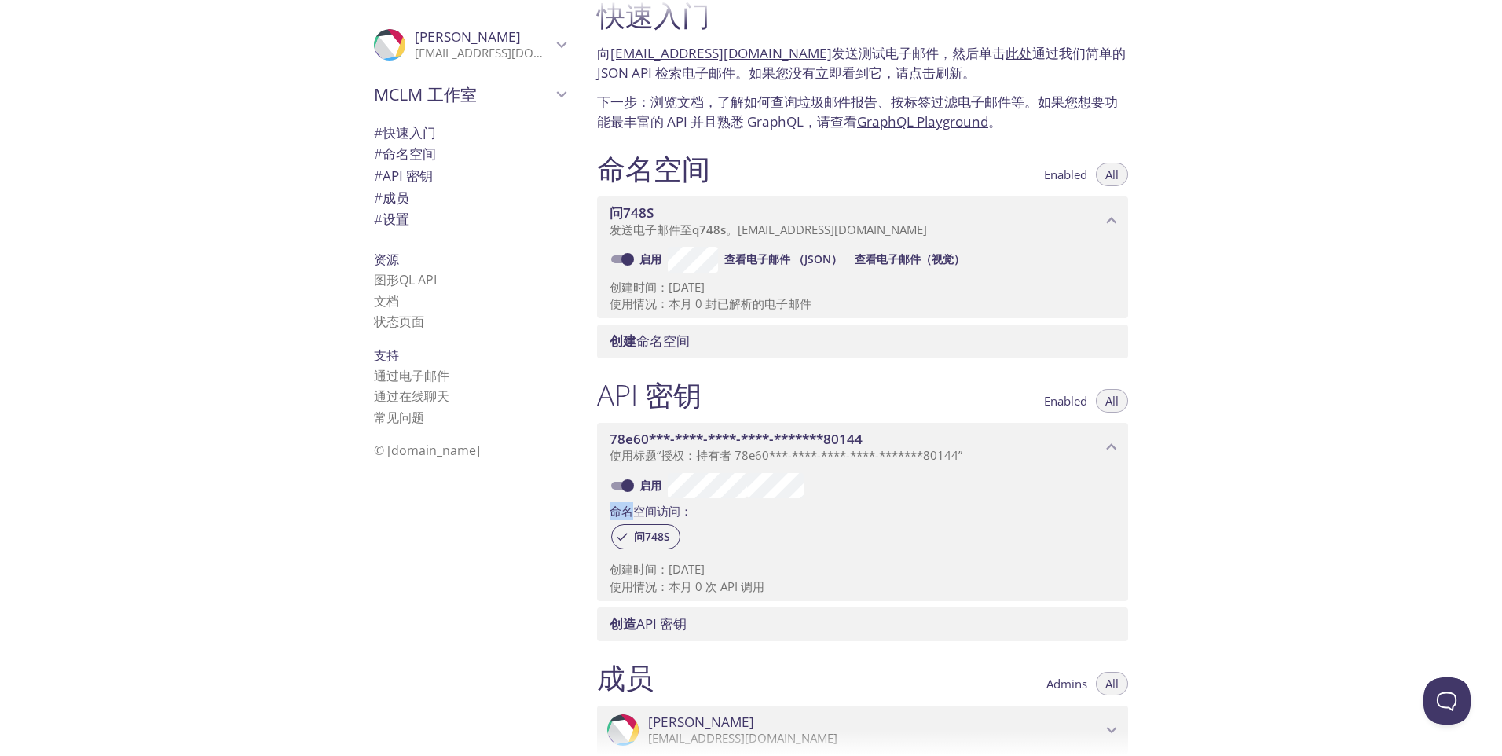
scroll to position [27, 0]
click at [991, 233] on p "发送电子邮件至 q748s 。[EMAIL_ADDRESS][DOMAIN_NAME]" at bounding box center [856, 231] width 492 height 16
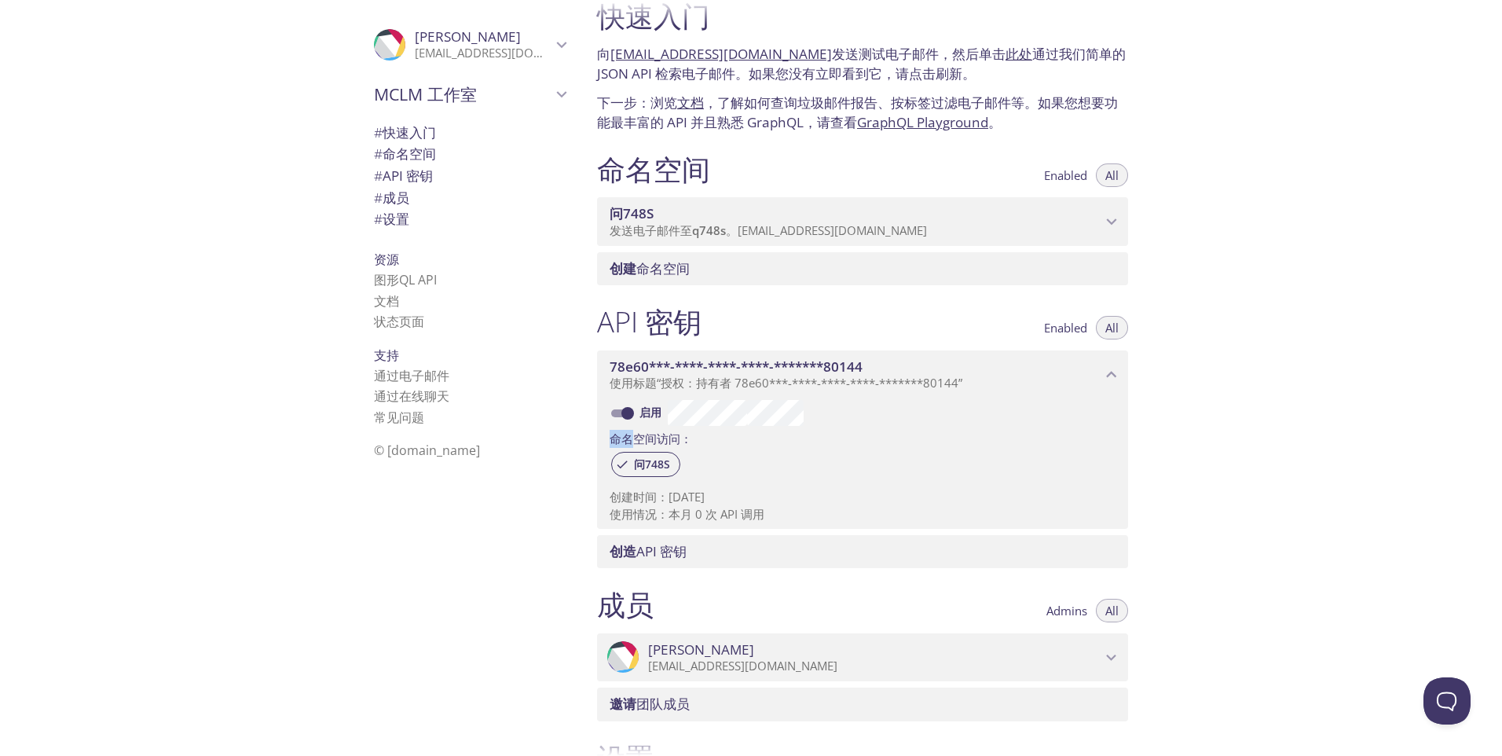
drag, startPoint x: 717, startPoint y: 228, endPoint x: 690, endPoint y: 243, distance: 30.6
click at [717, 227] on span "q748s" at bounding box center [709, 230] width 34 height 16
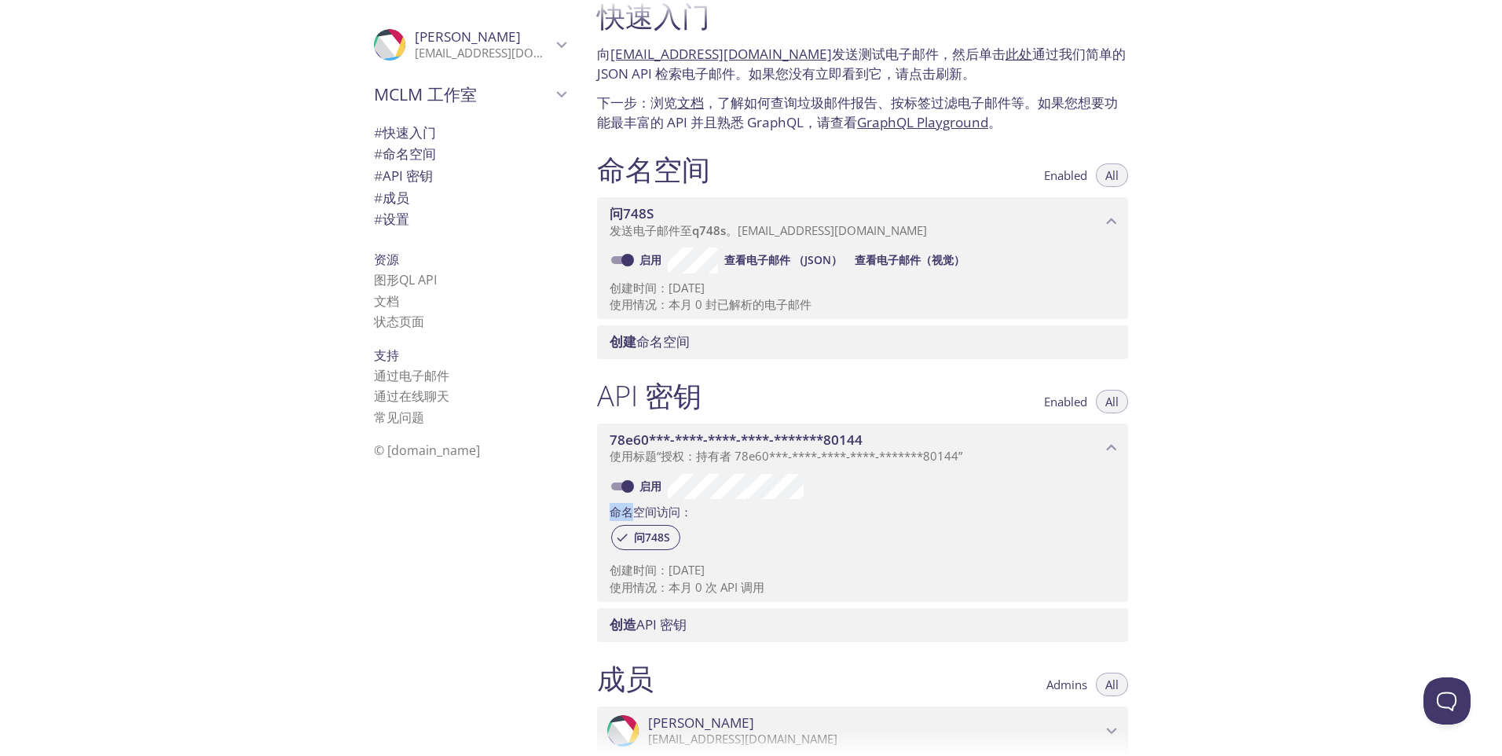
click at [616, 258] on input "启用" at bounding box center [627, 260] width 57 height 19
click at [726, 344] on span "创建 命名空间" at bounding box center [866, 341] width 512 height 17
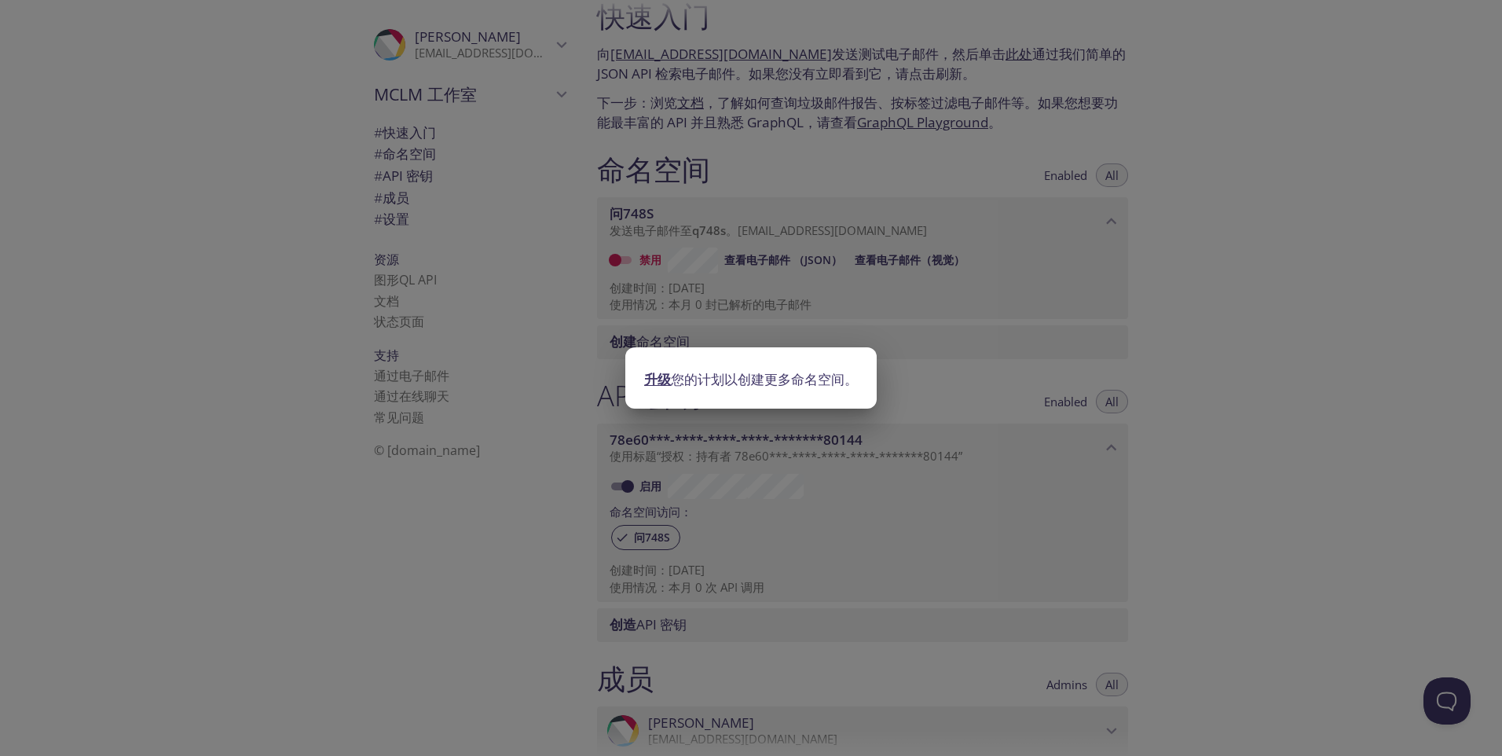
click at [1053, 278] on div "升级 您的计划以创建更多命名空间。" at bounding box center [751, 378] width 1502 height 756
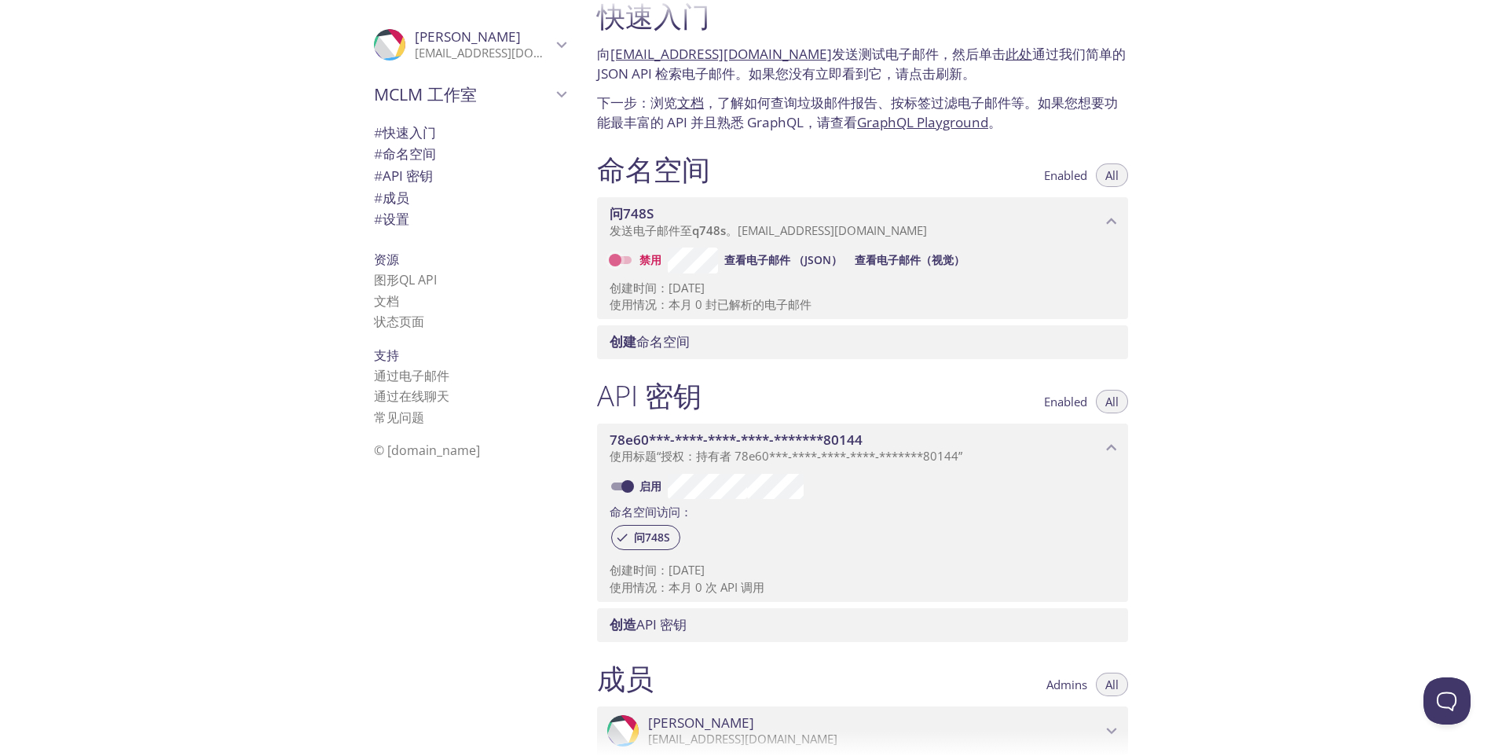
click at [624, 259] on input "禁用" at bounding box center [615, 260] width 57 height 19
checkbox input "true"
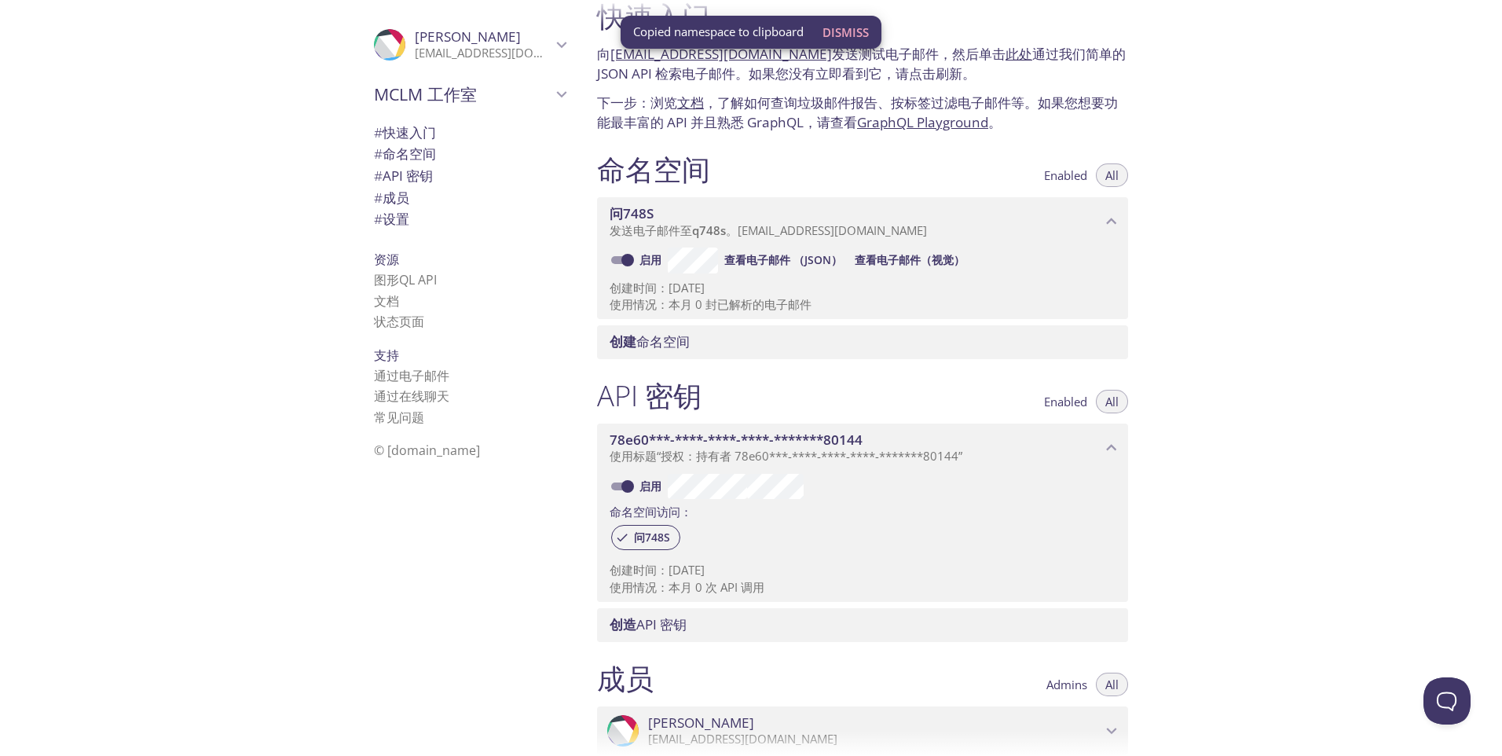
scroll to position [0, 0]
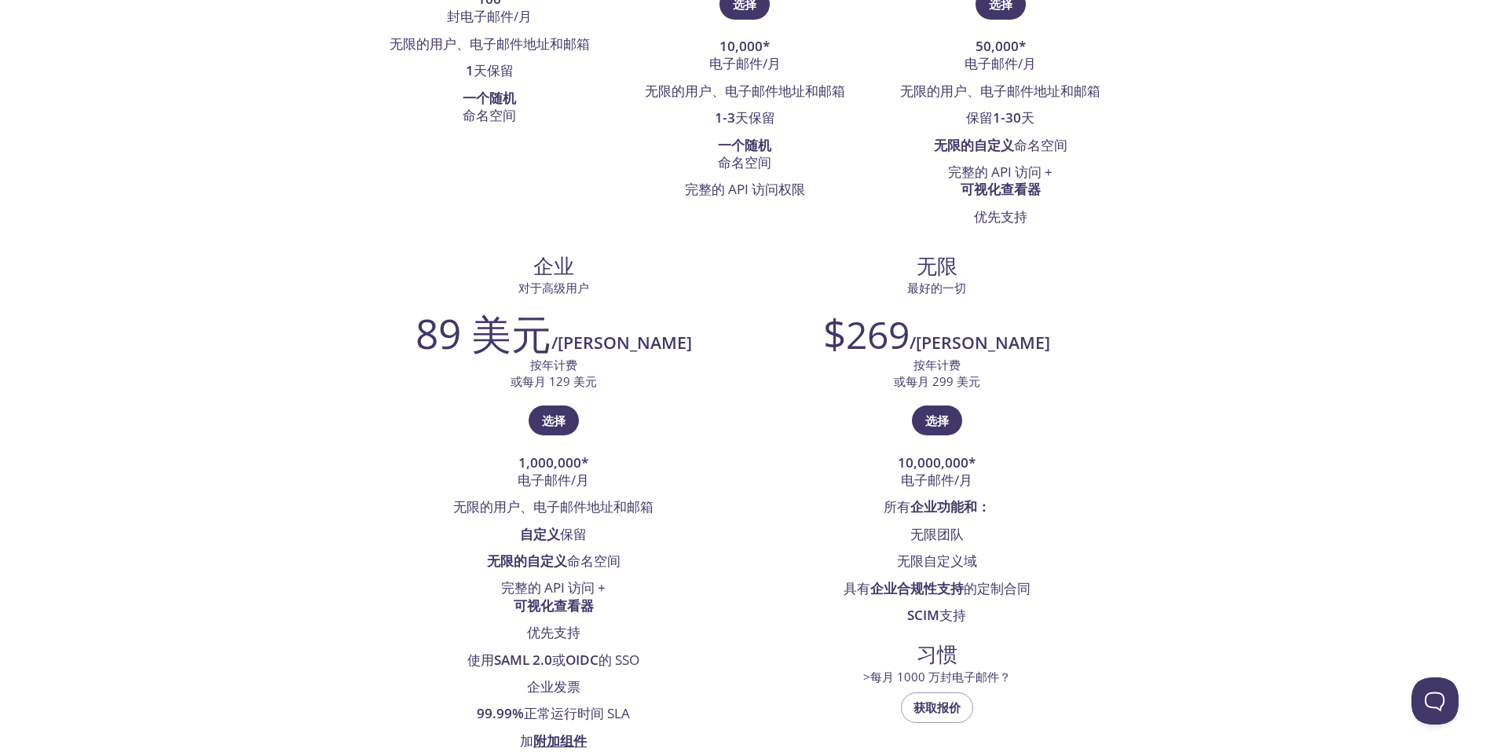
scroll to position [236, 0]
